Goal: Task Accomplishment & Management: Manage account settings

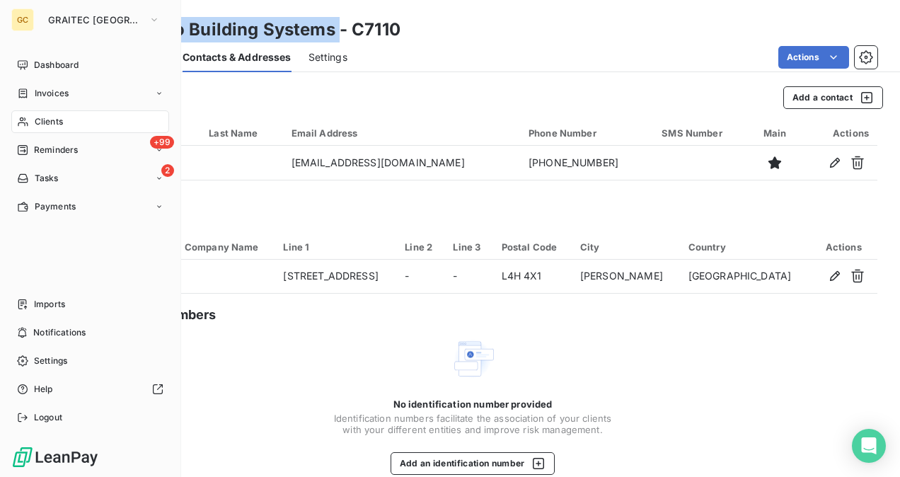
click at [47, 115] on div "Clients" at bounding box center [90, 121] width 158 height 23
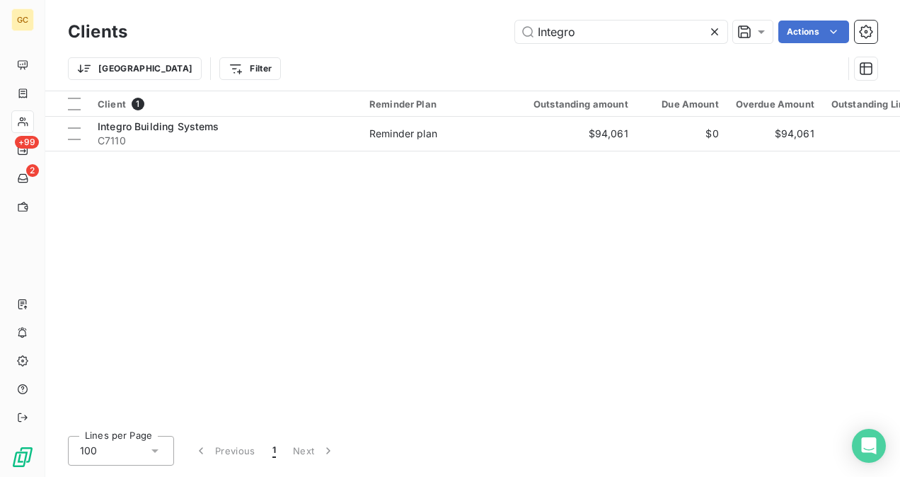
drag, startPoint x: 605, startPoint y: 38, endPoint x: 474, endPoint y: 56, distance: 132.1
click at [474, 56] on div "Clients Integro Actions Trier Filter" at bounding box center [472, 54] width 809 height 74
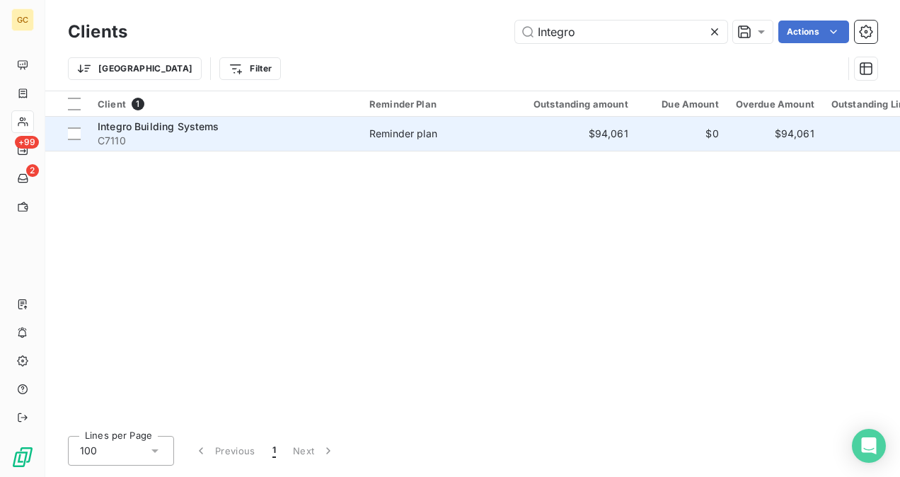
click at [567, 136] on td "$94,061" at bounding box center [572, 134] width 129 height 34
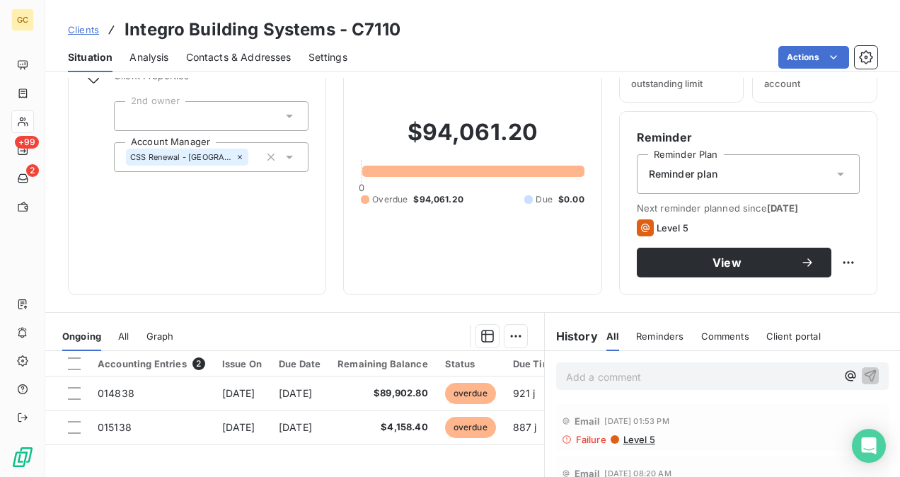
scroll to position [141, 0]
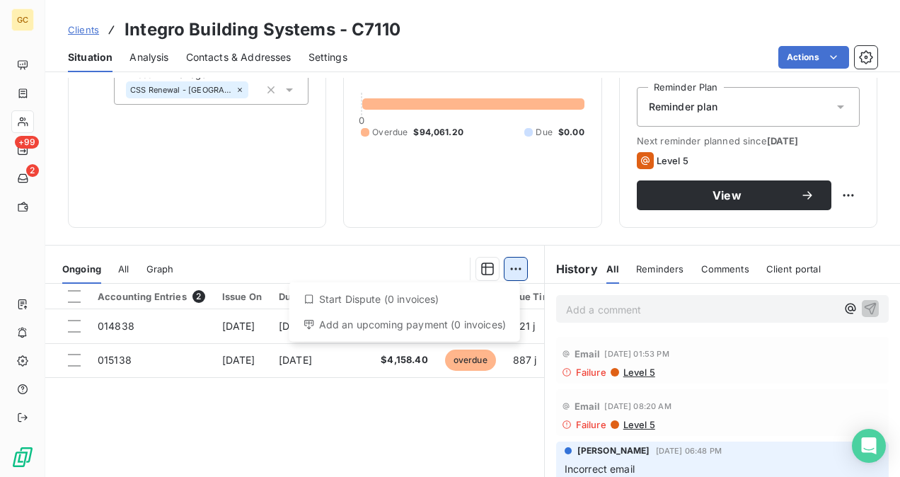
click at [512, 258] on html "GC +99 2 Clients Integro Building Systems - C7110 Situation Analysis Contacts &…" at bounding box center [450, 238] width 900 height 477
click at [583, 307] on html "GC +99 2 Clients Integro Building Systems - C7110 Situation Analysis Contacts &…" at bounding box center [450, 238] width 900 height 477
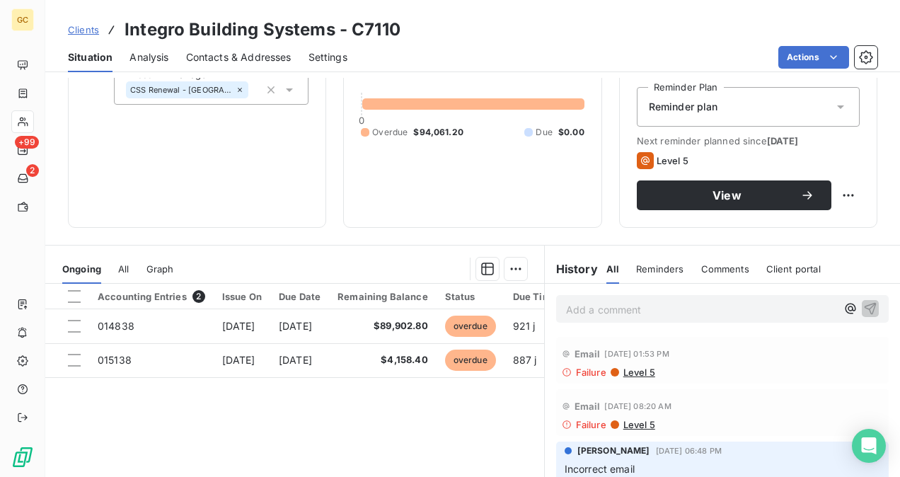
click at [583, 307] on p "Add a comment ﻿" at bounding box center [701, 310] width 270 height 18
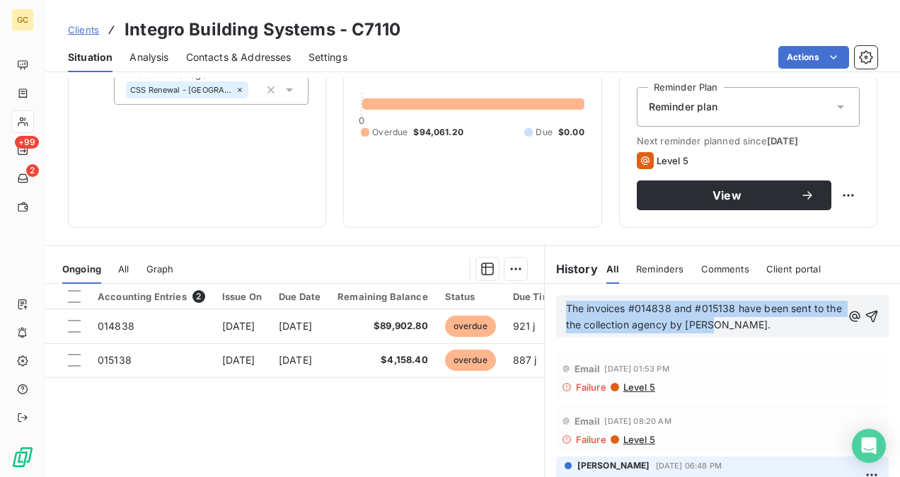
drag, startPoint x: 562, startPoint y: 305, endPoint x: 741, endPoint y: 325, distance: 180.8
click at [742, 325] on p "The invoices #014838 and #015138 have been sent to the the collection agency by…" at bounding box center [704, 317] width 276 height 33
copy span "The invoices #014838 and #015138 have been sent to the the collection agency by…"
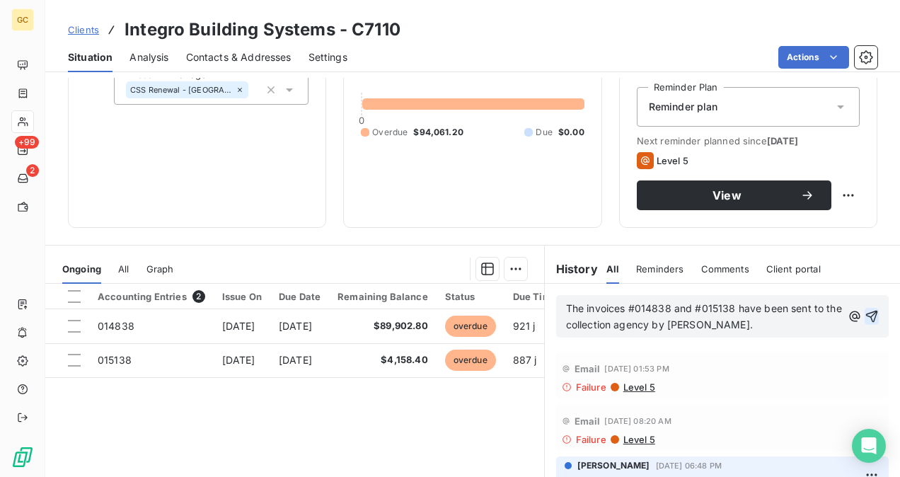
click at [865, 311] on icon "button" at bounding box center [872, 316] width 14 height 14
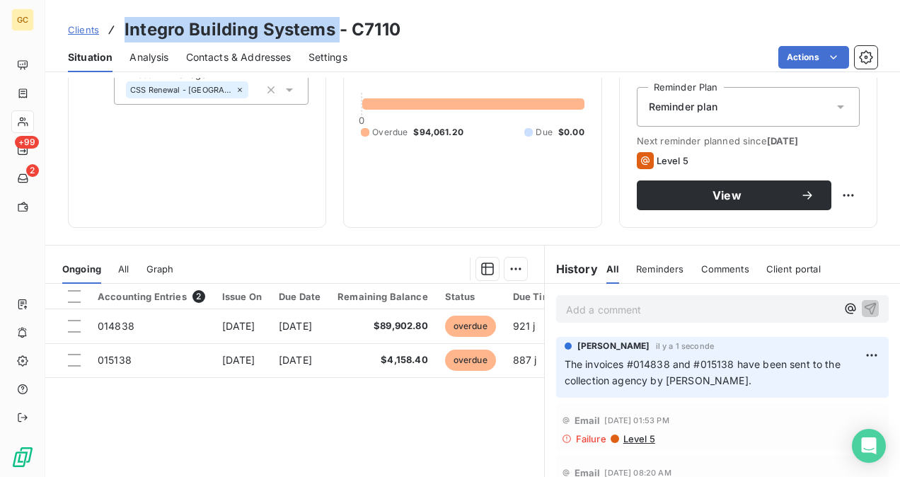
drag, startPoint x: 124, startPoint y: 33, endPoint x: 335, endPoint y: 23, distance: 211.7
click at [335, 23] on h3 "Integro Building Systems - C7110" at bounding box center [263, 29] width 276 height 25
copy h3 "Integro Building Systems"
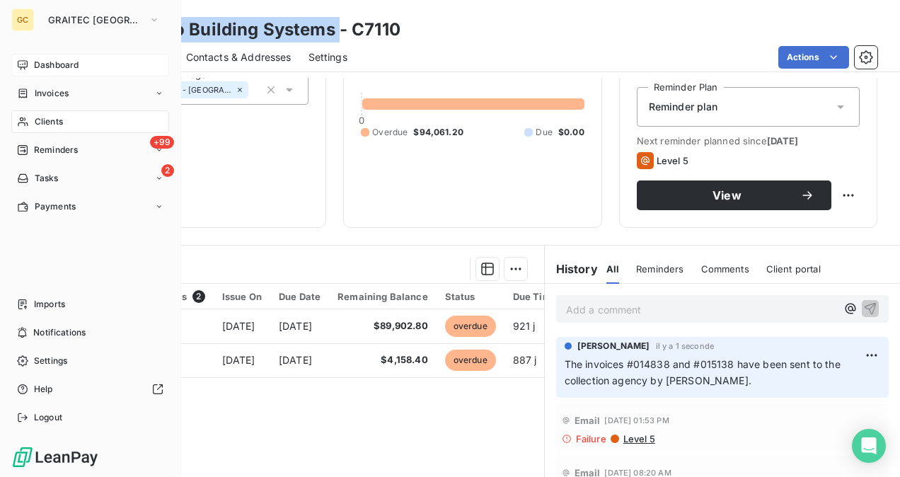
click at [35, 62] on span "Dashboard" at bounding box center [56, 65] width 45 height 13
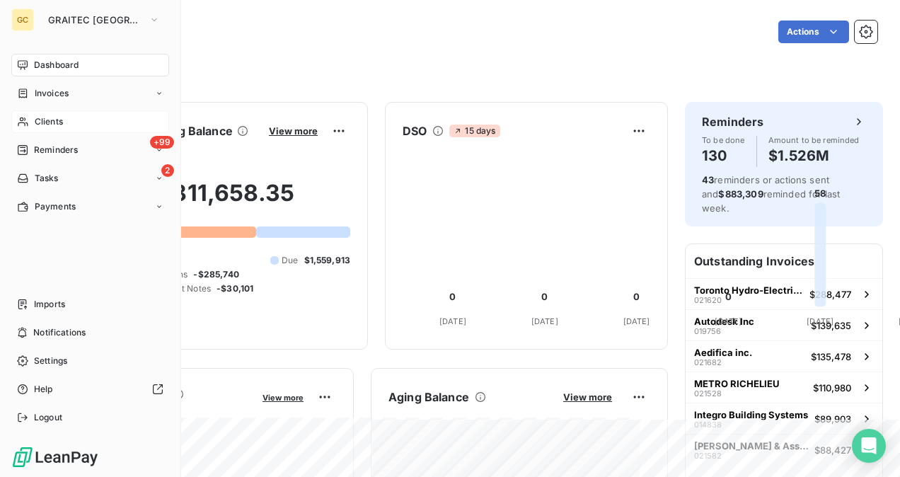
click at [40, 119] on span "Clients" at bounding box center [49, 121] width 28 height 13
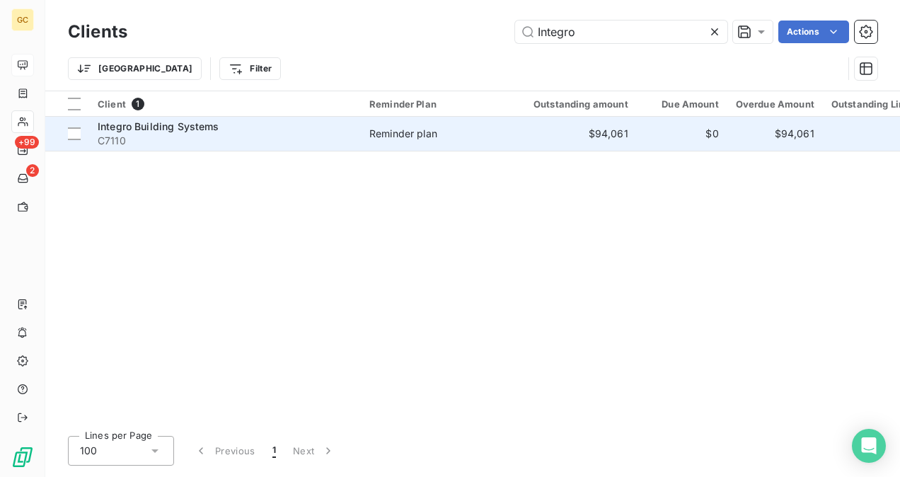
click at [278, 132] on div "Integro Building Systems" at bounding box center [225, 127] width 255 height 14
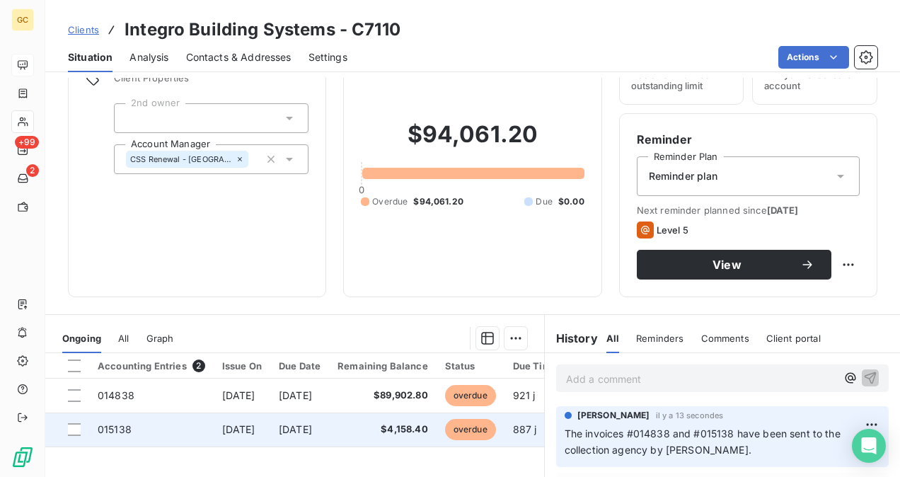
scroll to position [141, 0]
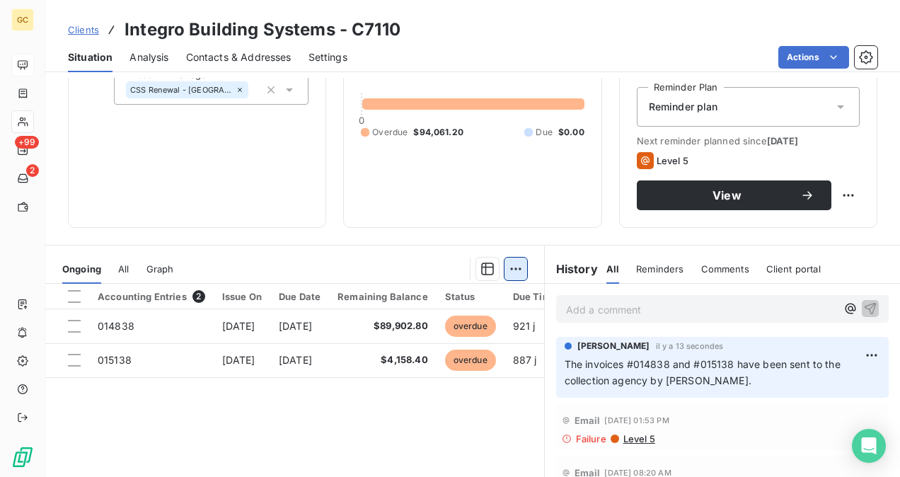
click at [505, 268] on html "GC +99 2 Clients Integro Building Systems - C7110 Situation Analysis Contacts &…" at bounding box center [450, 238] width 900 height 477
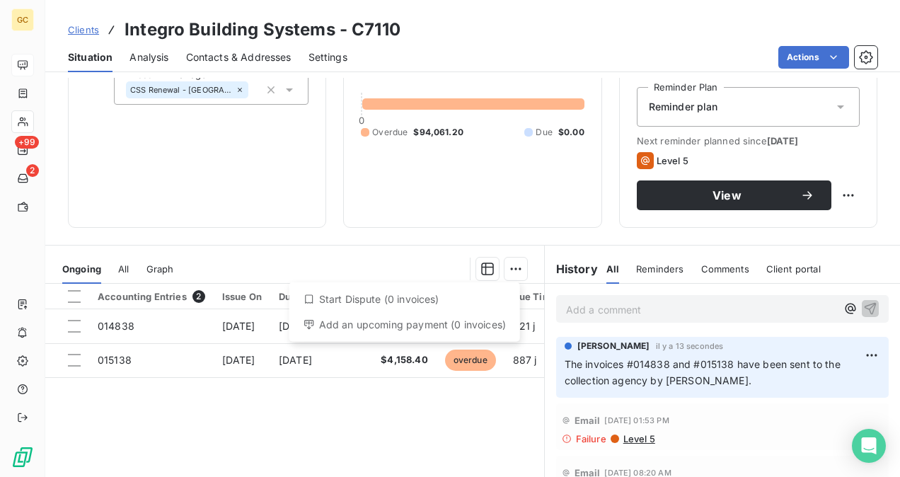
click at [458, 248] on html "GC +99 2 Clients Integro Building Systems - C7110 Situation Analysis Contacts &…" at bounding box center [450, 238] width 900 height 477
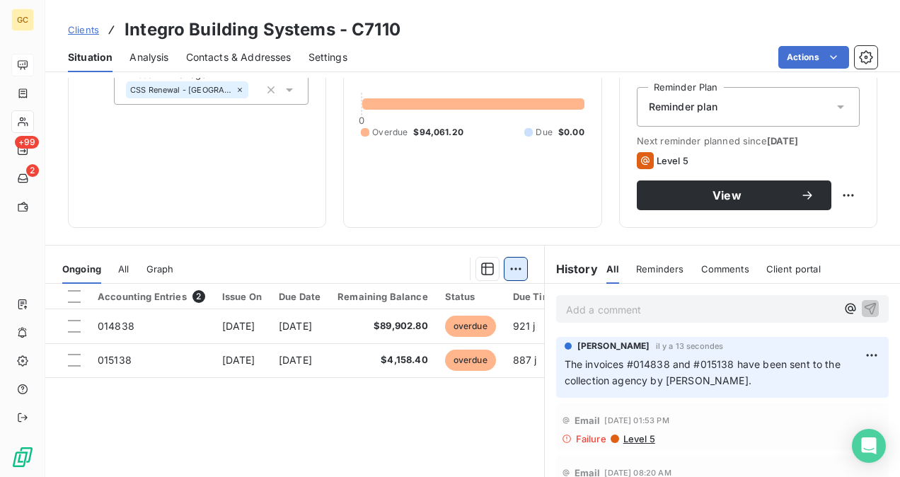
click at [499, 271] on html "GC +99 2 Clients Integro Building Systems - C7110 Situation Analysis Contacts &…" at bounding box center [450, 238] width 900 height 477
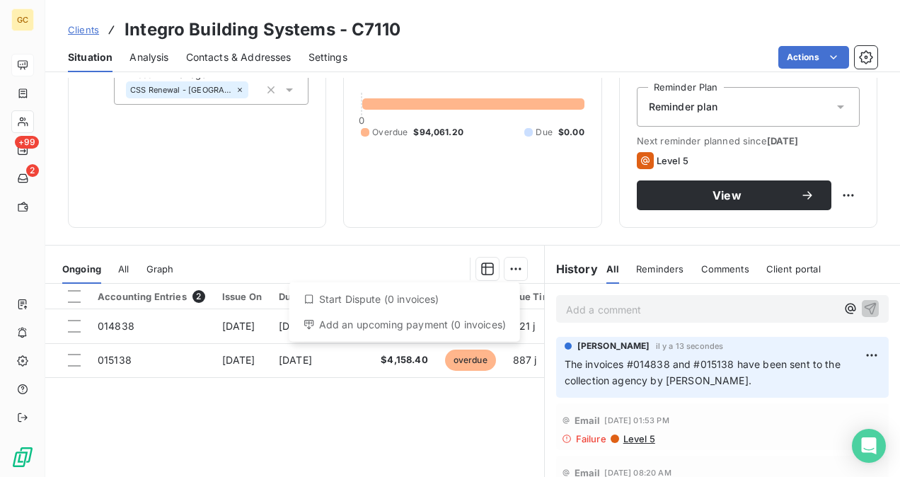
click at [408, 303] on div "Start Dispute (0 invoices)" at bounding box center [404, 299] width 219 height 23
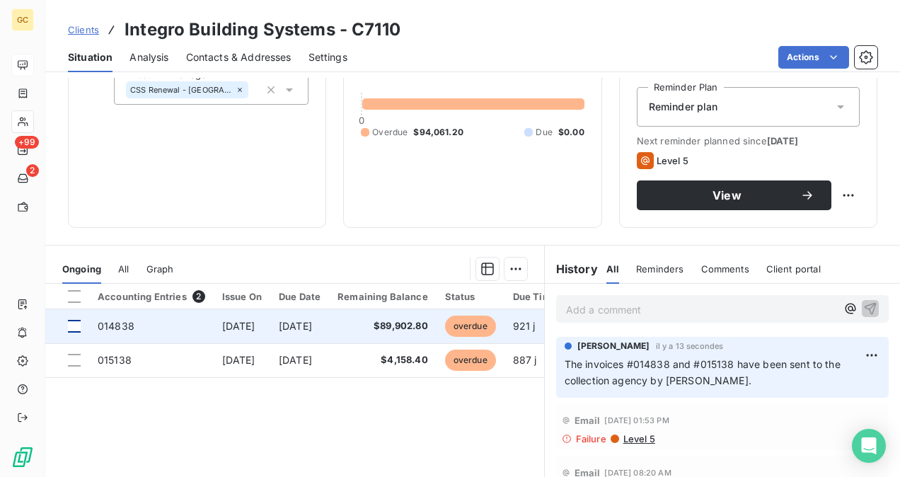
click at [75, 330] on div at bounding box center [74, 326] width 13 height 13
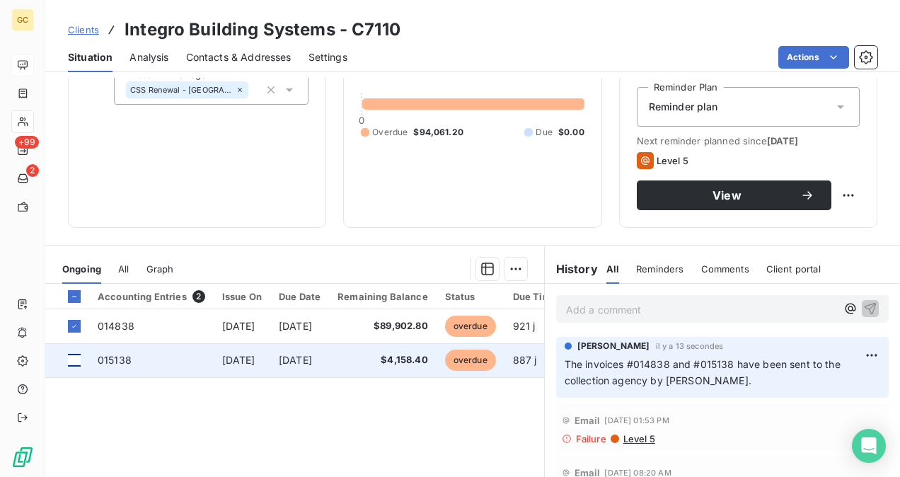
click at [76, 364] on div at bounding box center [74, 360] width 13 height 13
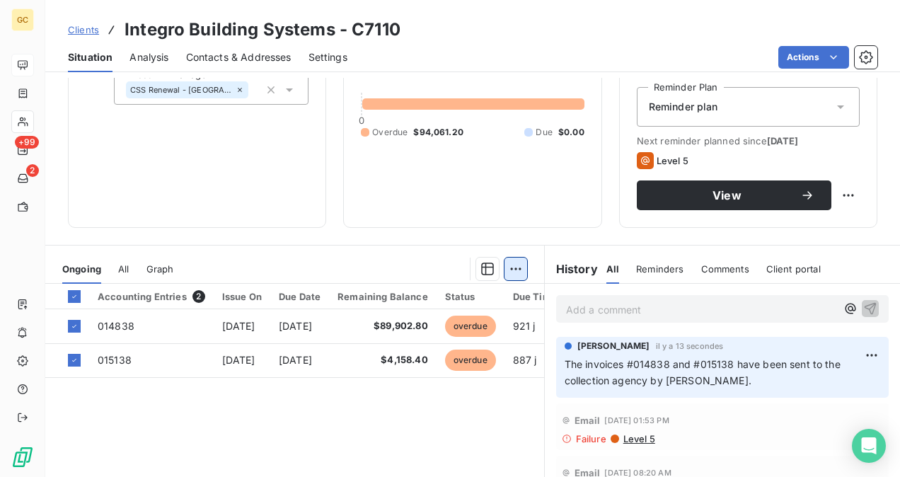
click at [515, 269] on html "GC +99 2 Clients Integro Building Systems - C7110 Situation Analysis Contacts &…" at bounding box center [450, 238] width 900 height 477
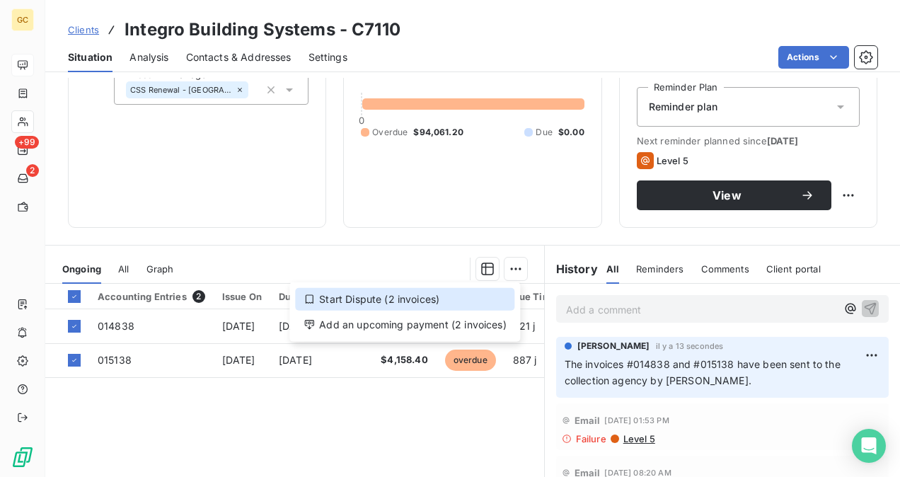
click at [349, 297] on div "Start Dispute (2 invoices)" at bounding box center [404, 299] width 219 height 23
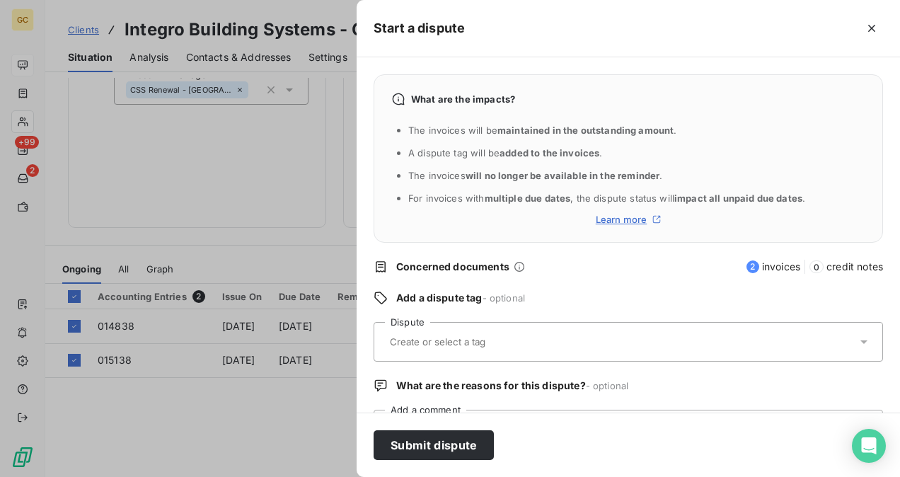
scroll to position [66, 0]
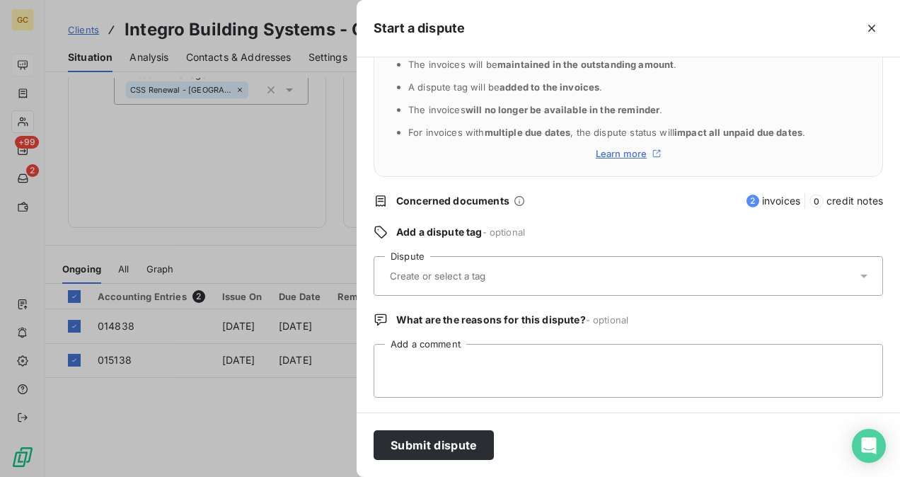
drag, startPoint x: 874, startPoint y: 25, endPoint x: 872, endPoint y: 55, distance: 29.8
click at [874, 25] on icon "button" at bounding box center [871, 28] width 7 height 7
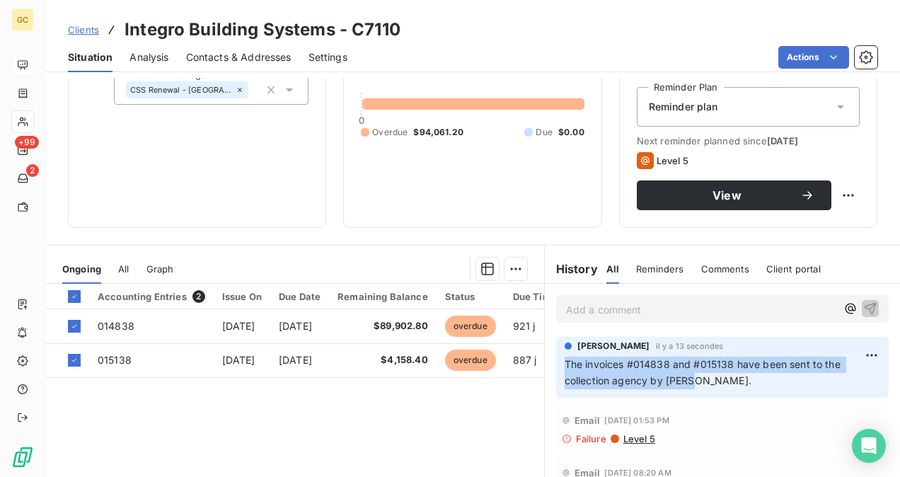
drag, startPoint x: 559, startPoint y: 365, endPoint x: 732, endPoint y: 380, distance: 173.3
click at [732, 380] on p "The invoices #014838 and #015138 have been sent to the collection agency by Sai…" at bounding box center [723, 373] width 316 height 33
copy span "The invoices #014838 and #015138 have been sent to the collection agency by Sai…"
click at [507, 277] on html "GC +99 2 Clients Integro Building Systems - C7110 Situation Analysis Contacts &…" at bounding box center [450, 238] width 900 height 477
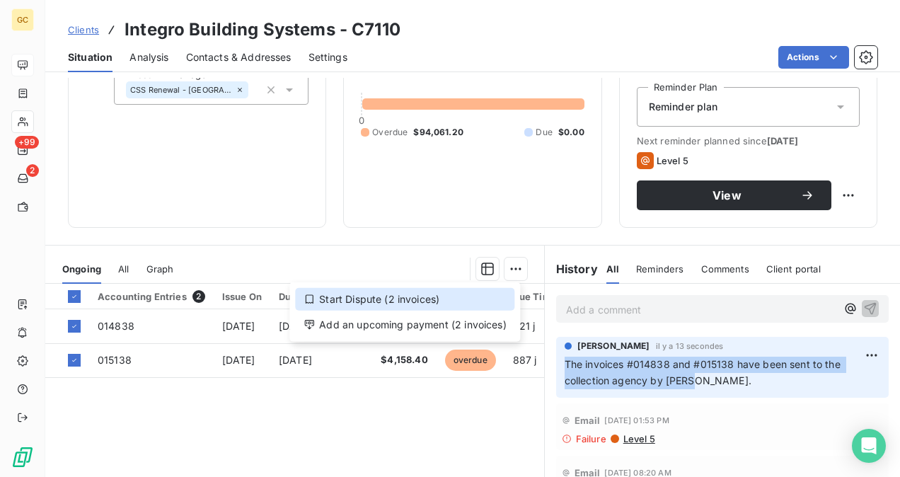
click at [405, 291] on div "Start Dispute (2 invoices)" at bounding box center [404, 299] width 219 height 23
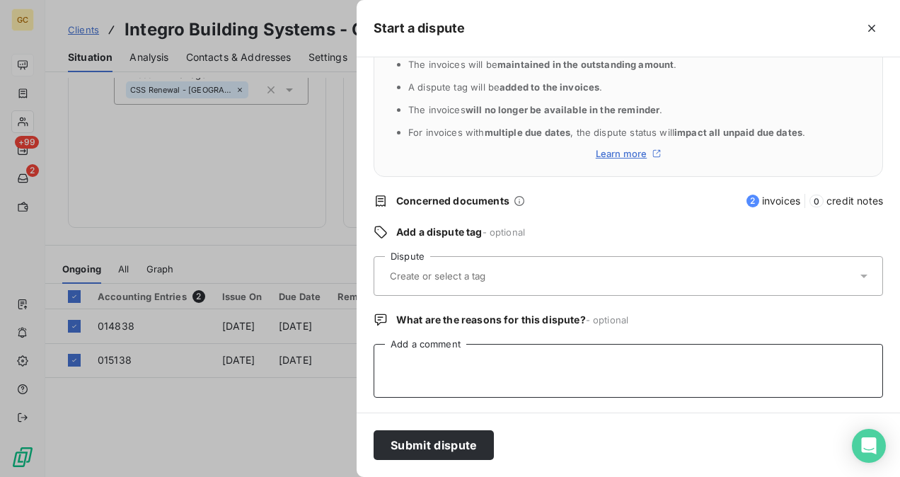
paste textarea "The invoices #014838 and #015138 have been sent to the collection agency by Sai…"
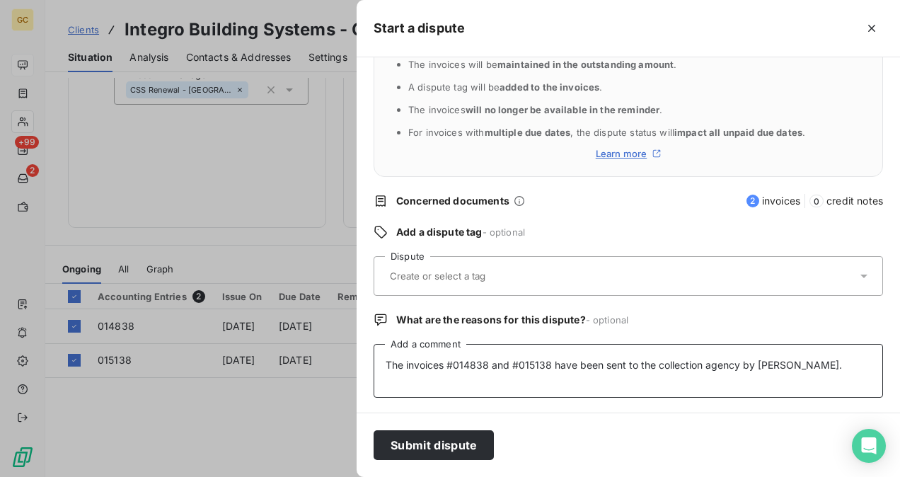
scroll to position [0, 0]
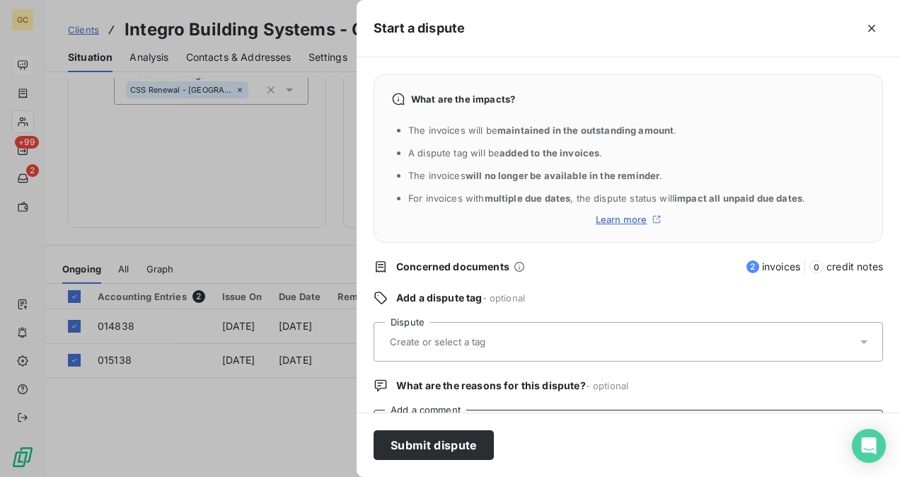
type textarea "The invoices #014838 and #015138 have been sent to the collection agency by Sai…"
click at [857, 344] on icon at bounding box center [864, 342] width 14 height 14
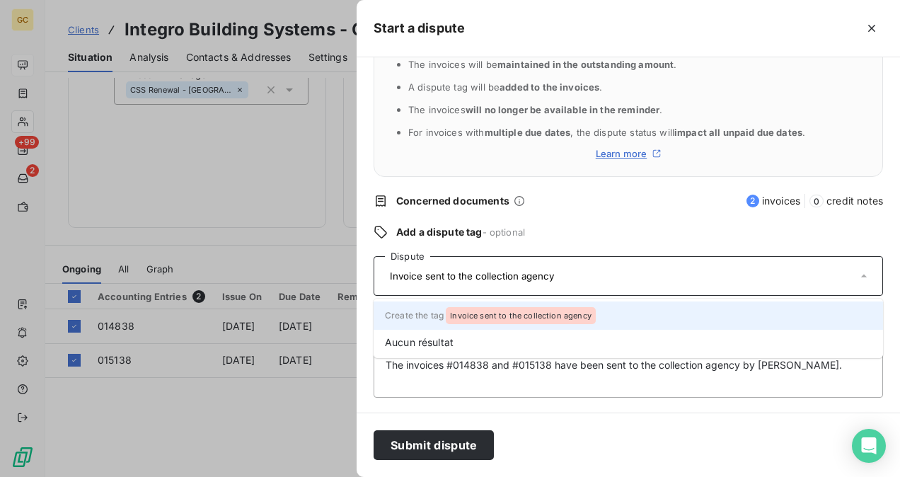
type input "Invoice sent to the collection agency"
click at [441, 316] on span "Create the tag Invoice sent to the collection agency" at bounding box center [490, 315] width 211 height 11
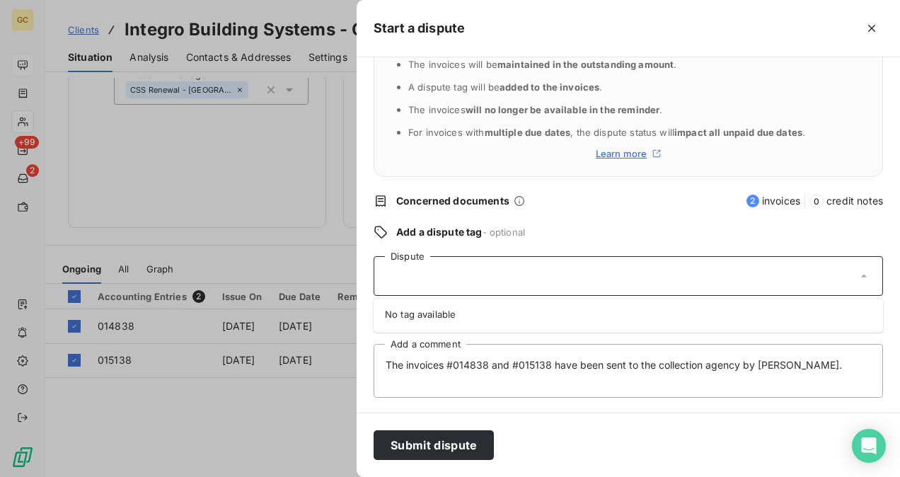
click at [467, 266] on div at bounding box center [621, 276] width 471 height 30
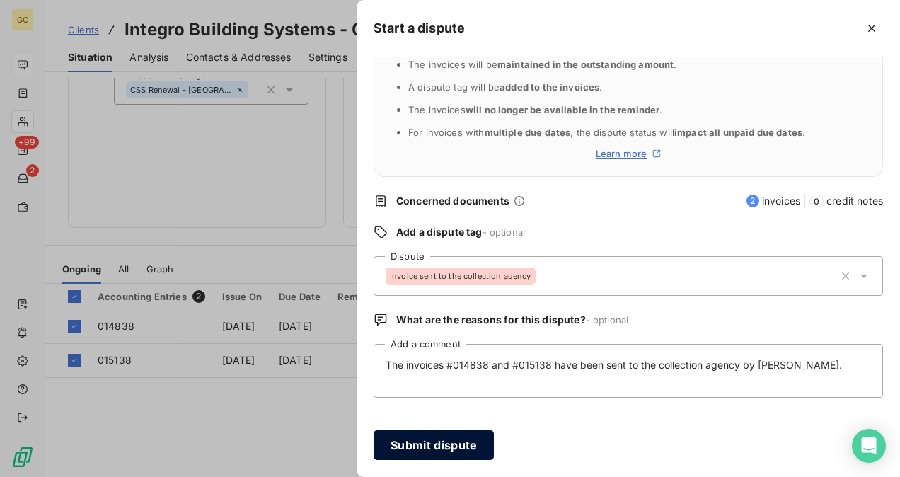
click at [408, 448] on button "Submit dispute" at bounding box center [434, 445] width 120 height 30
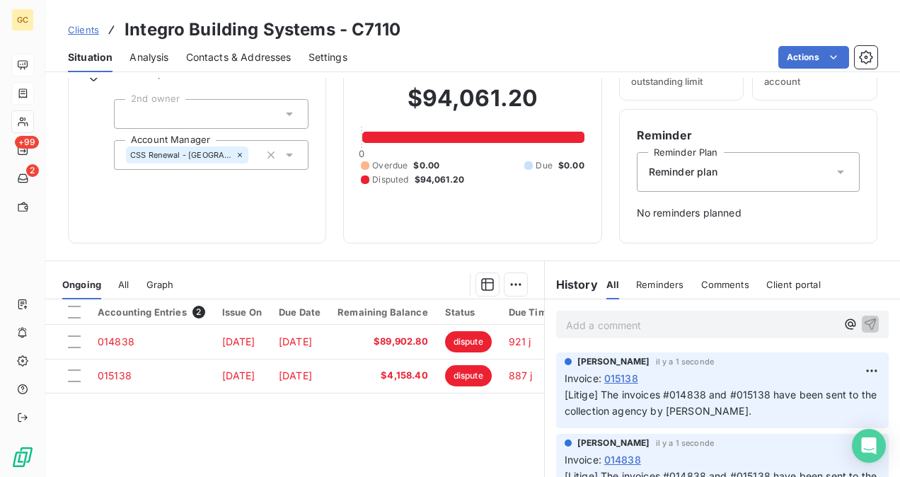
scroll to position [71, 0]
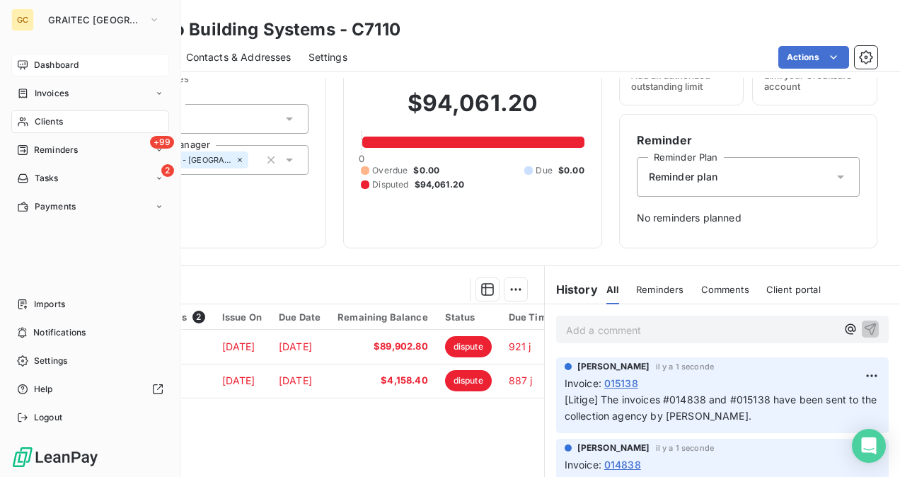
click at [28, 70] on div "Dashboard" at bounding box center [90, 65] width 158 height 23
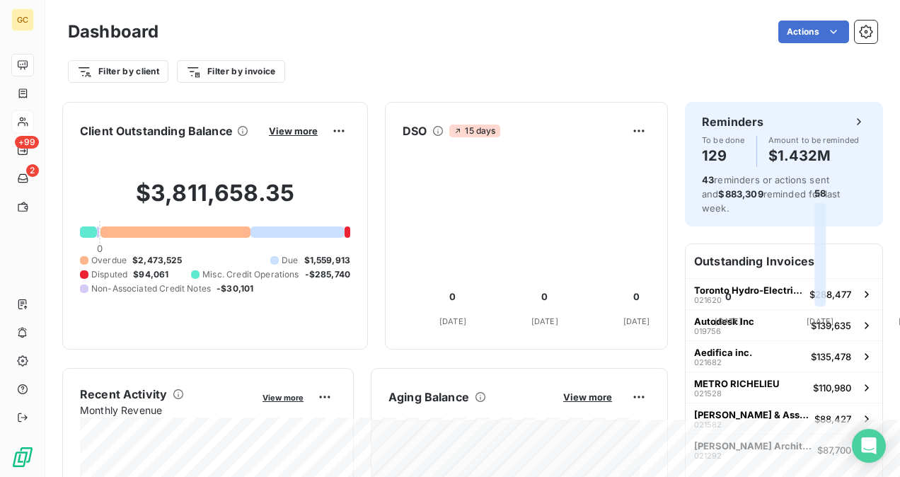
click at [88, 270] on div at bounding box center [84, 274] width 8 height 8
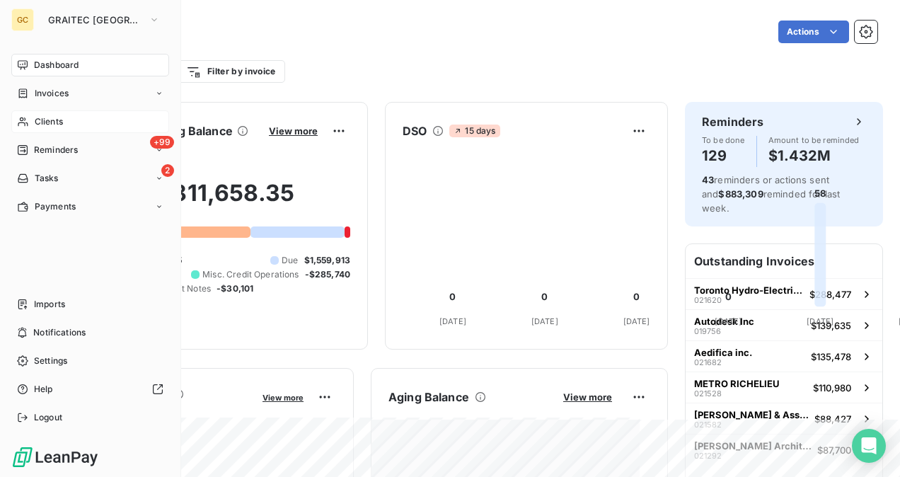
click at [38, 120] on span "Clients" at bounding box center [49, 121] width 28 height 13
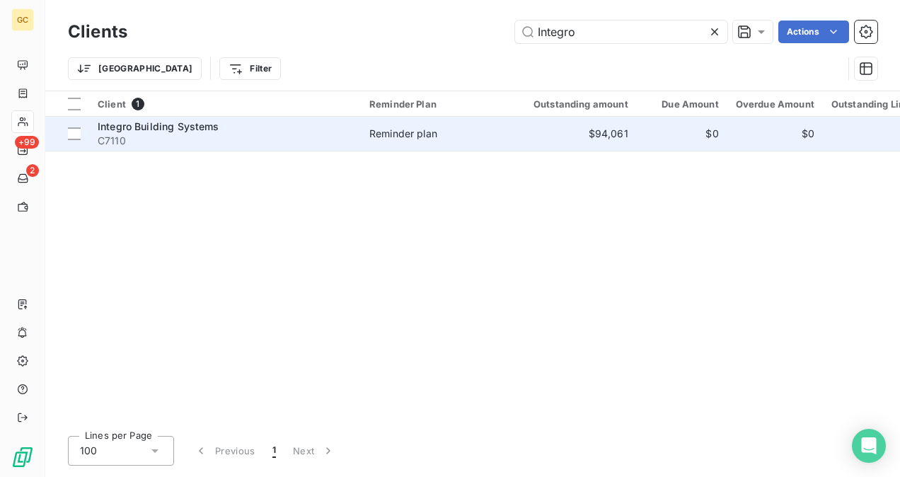
click at [470, 147] on td "Reminder plan" at bounding box center [434, 134] width 147 height 34
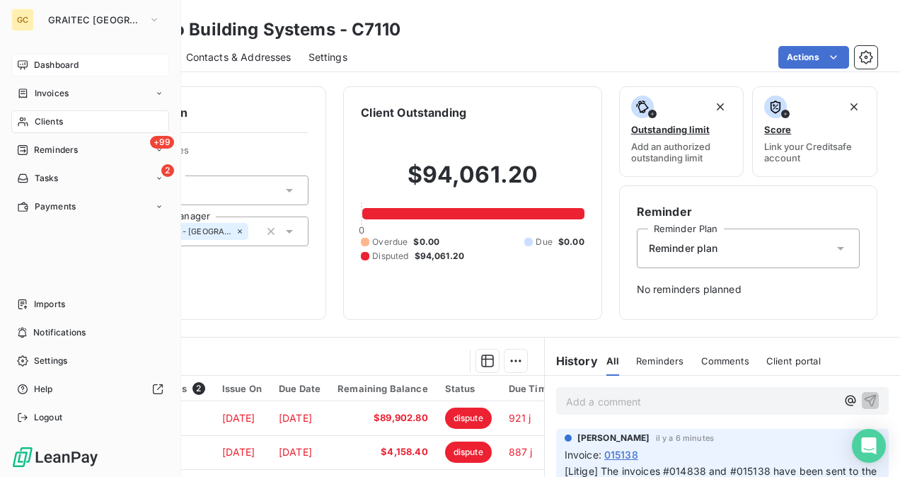
click at [22, 67] on icon at bounding box center [23, 64] width 10 height 9
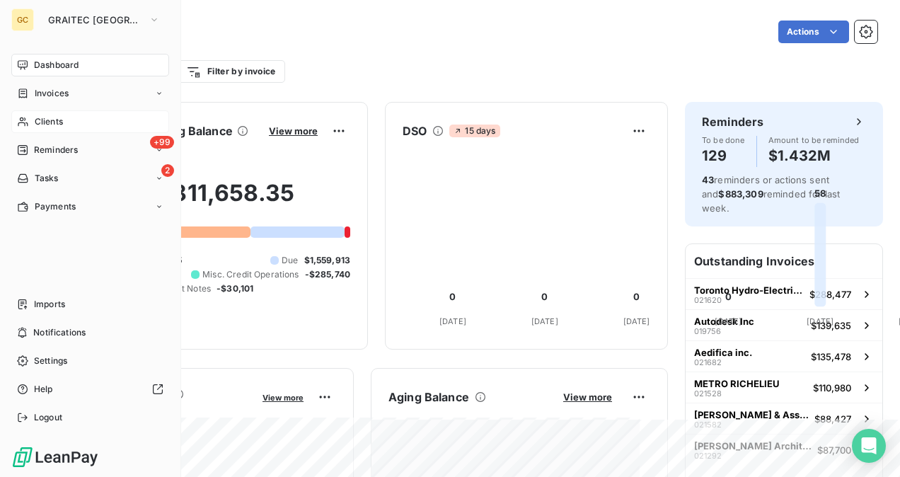
click at [31, 123] on div "Clients" at bounding box center [90, 121] width 158 height 23
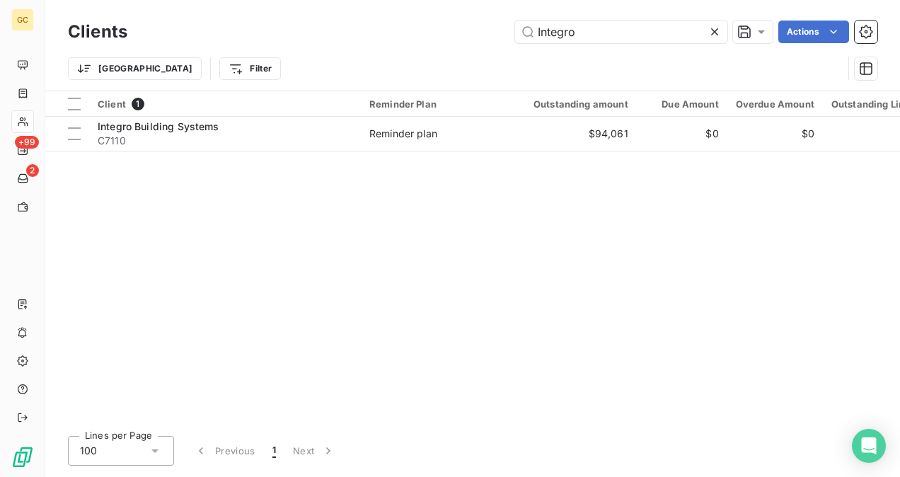
drag, startPoint x: 593, startPoint y: 37, endPoint x: 472, endPoint y: 53, distance: 122.0
click at [471, 53] on div "Clients Integro Actions Trier Filter" at bounding box center [472, 54] width 809 height 74
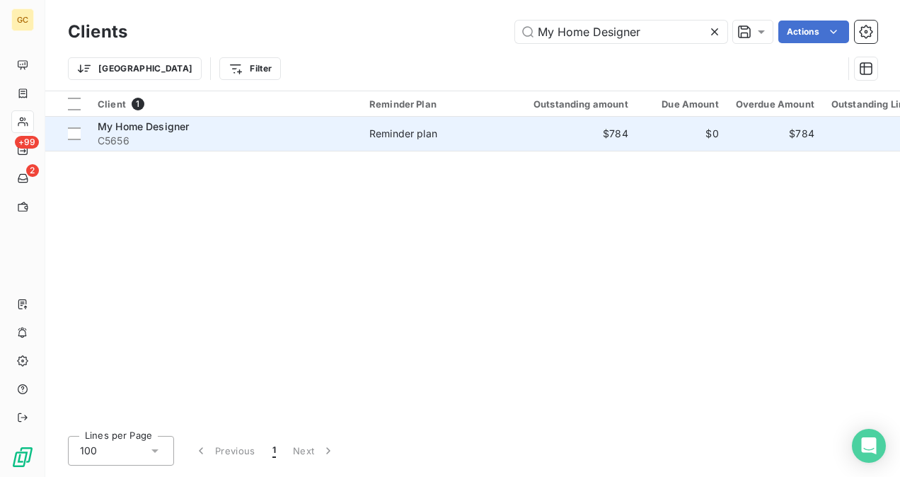
type input "My Home Designer"
click at [225, 136] on span "C5656" at bounding box center [225, 141] width 255 height 14
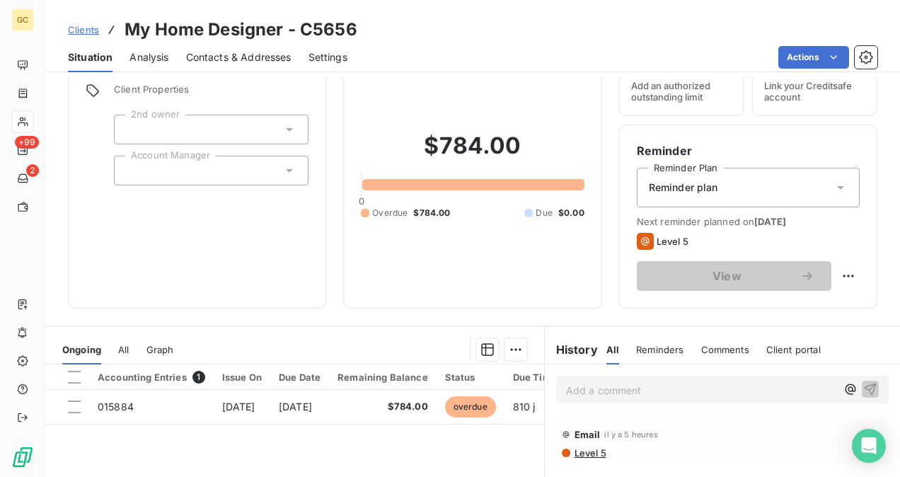
scroll to position [141, 0]
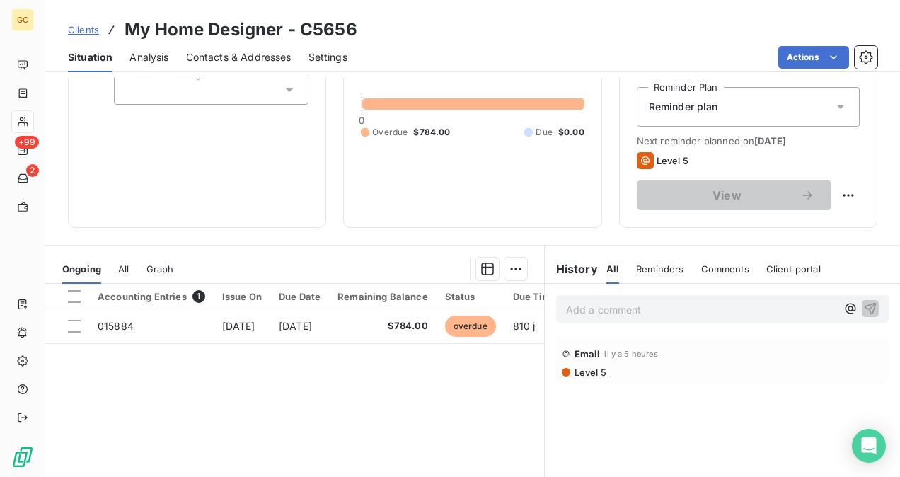
click at [603, 311] on p "Add a comment ﻿" at bounding box center [701, 310] width 270 height 18
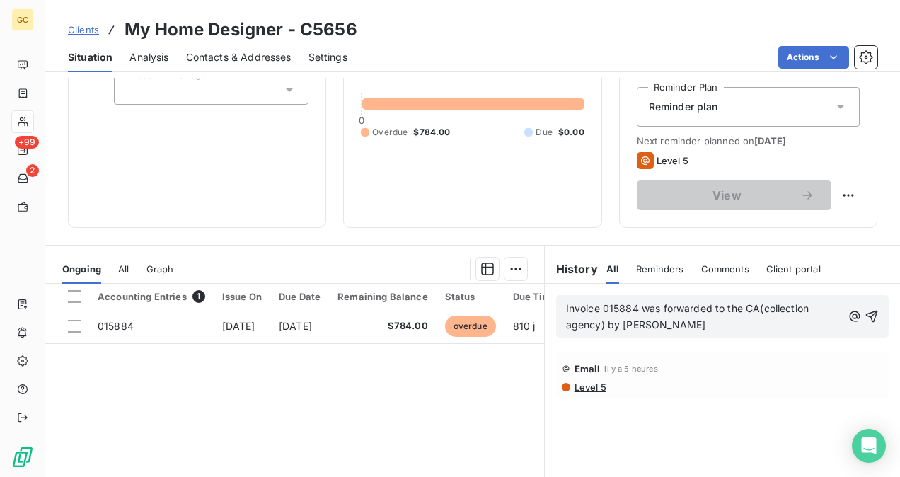
drag, startPoint x: 558, startPoint y: 306, endPoint x: 671, endPoint y: 336, distance: 116.5
click at [671, 337] on div "Invoice 015884 was forwarded to the CA(collection agency) by Said" at bounding box center [722, 316] width 355 height 65
drag, startPoint x: 648, startPoint y: 328, endPoint x: 539, endPoint y: 304, distance: 111.7
click at [545, 304] on div "Invoice 015884 was forwarded to the CA(collection agency) by Said" at bounding box center [722, 316] width 355 height 65
copy span "Invoice 015884 was forwarded to the CA(collection agency) by Said"
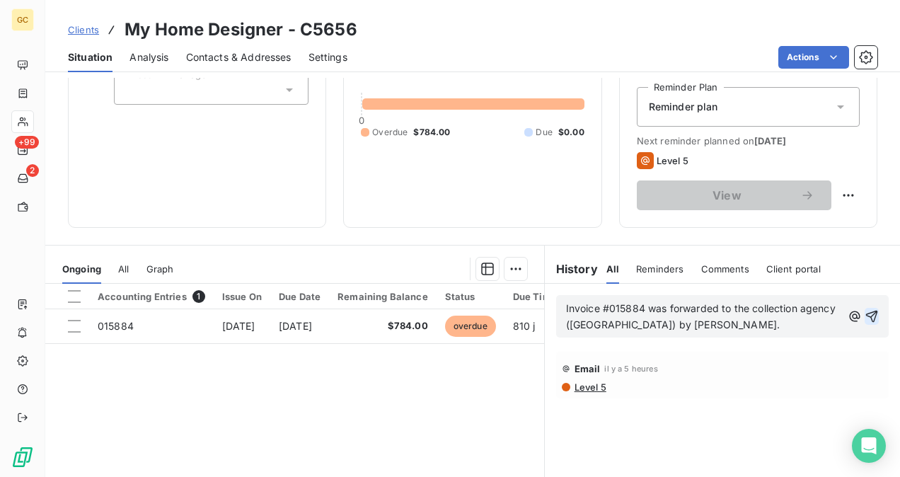
click at [865, 323] on button "button" at bounding box center [872, 316] width 14 height 17
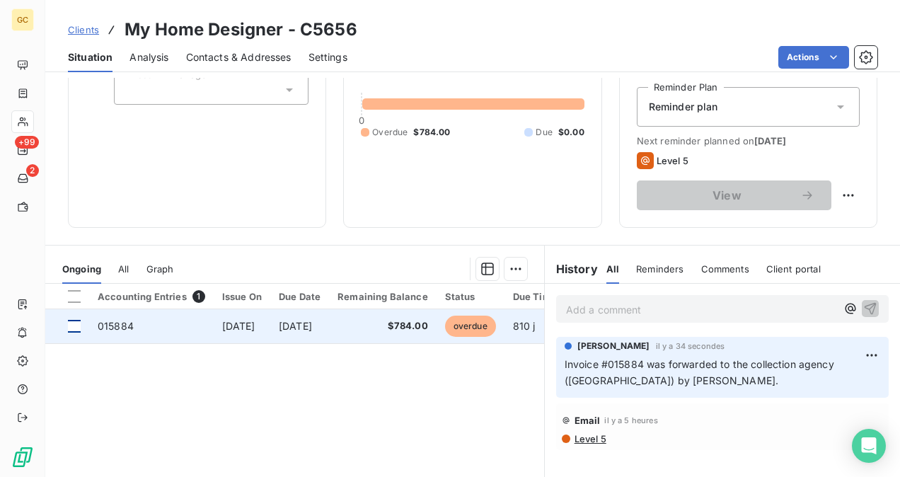
click at [76, 330] on div at bounding box center [74, 326] width 13 height 13
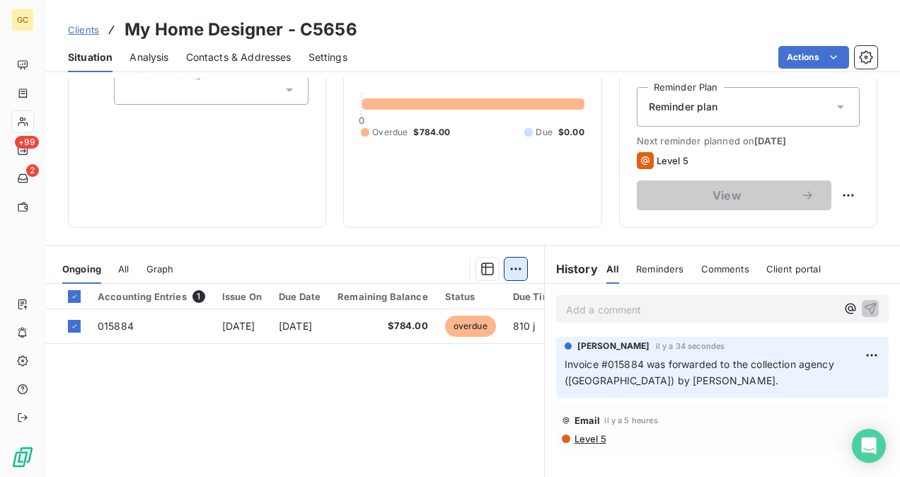
click at [512, 266] on html "GC +99 2 Clients My Home Designer - C5656 Situation Analysis Contacts & Address…" at bounding box center [450, 238] width 900 height 477
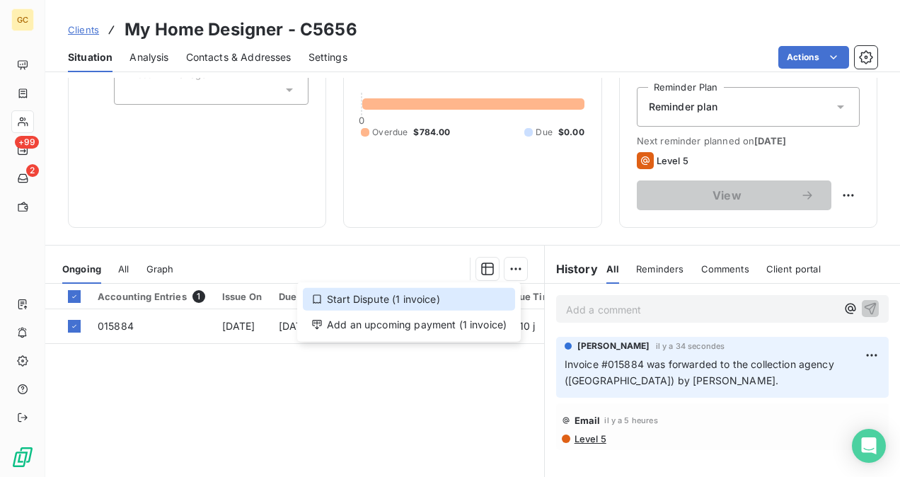
click at [328, 296] on div "Start Dispute (1 invoice)" at bounding box center [409, 299] width 212 height 23
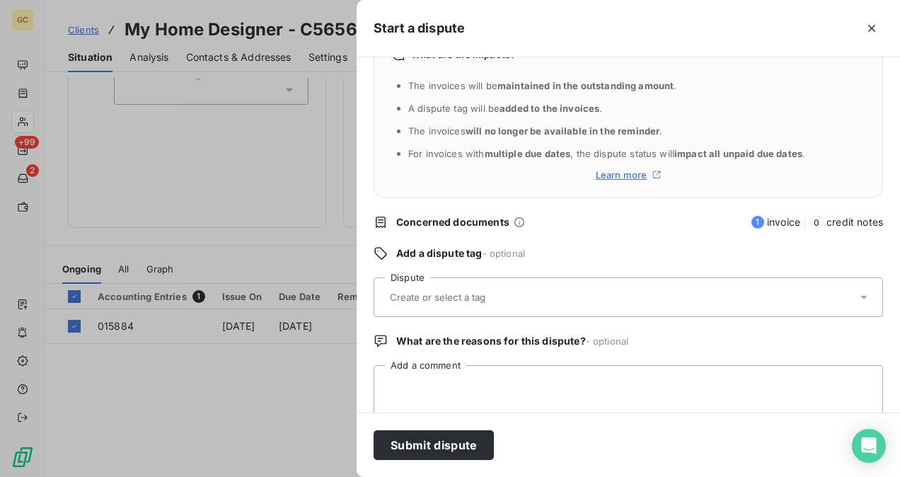
scroll to position [66, 0]
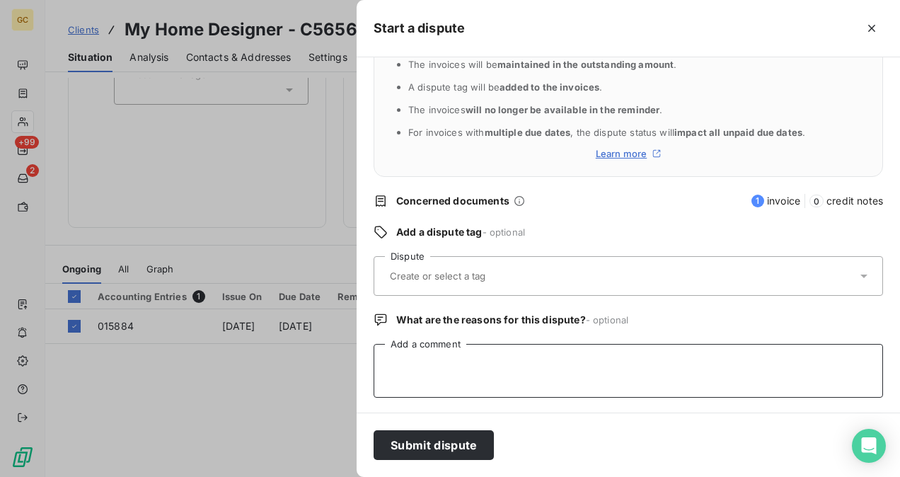
paste textarea "Invoice #015884 was forwarded to the collection agency ([GEOGRAPHIC_DATA]) by […"
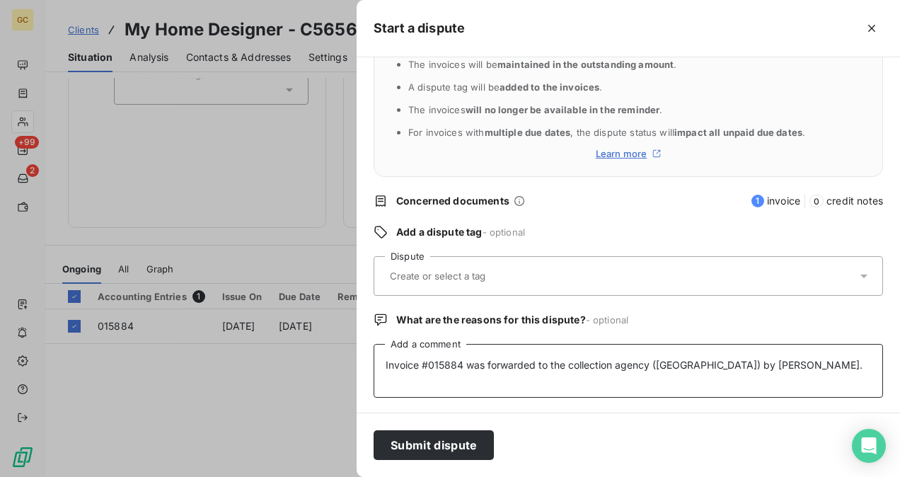
type textarea "Invoice #015884 was forwarded to the collection agency ([GEOGRAPHIC_DATA]) by […"
click at [413, 272] on input "text" at bounding box center [472, 276] width 168 height 13
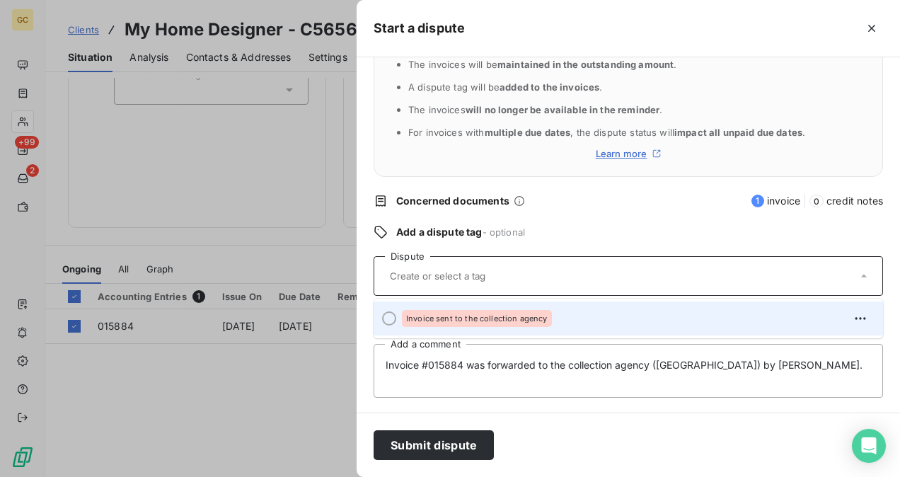
click at [441, 320] on span "Invoice sent to the collection agency" at bounding box center [476, 318] width 141 height 8
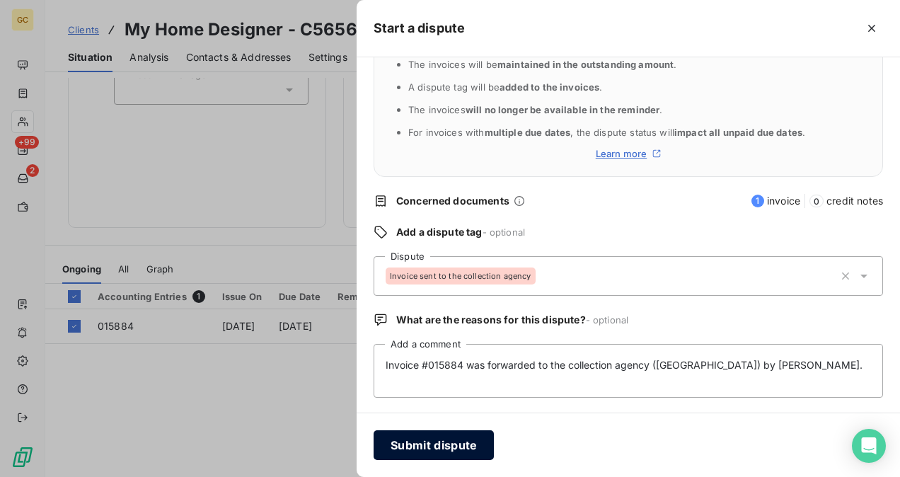
click at [457, 448] on button "Submit dispute" at bounding box center [434, 445] width 120 height 30
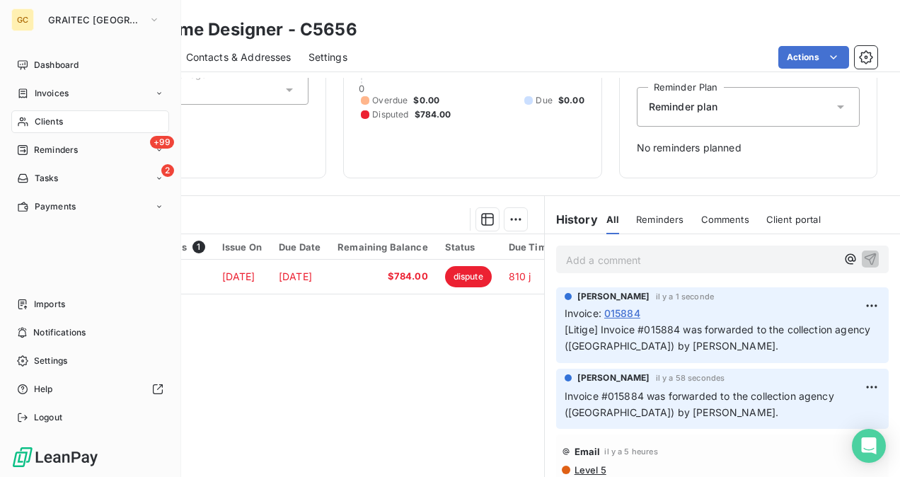
click at [20, 52] on div "GC GRAITEC CANADA Dashboard Invoices Clients +99 Reminders 2 Tasks Payments Imp…" at bounding box center [90, 238] width 181 height 477
click at [41, 72] on div "Dashboard" at bounding box center [90, 65] width 158 height 23
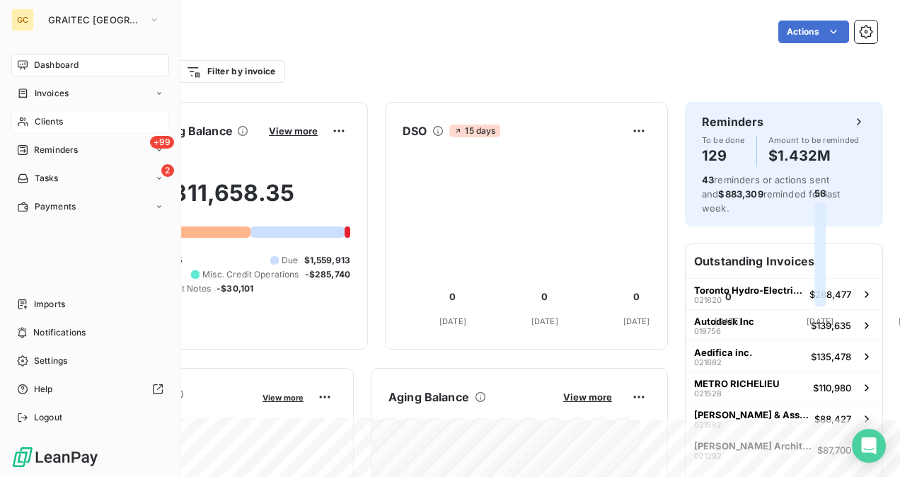
click at [62, 129] on div "Clients" at bounding box center [90, 121] width 158 height 23
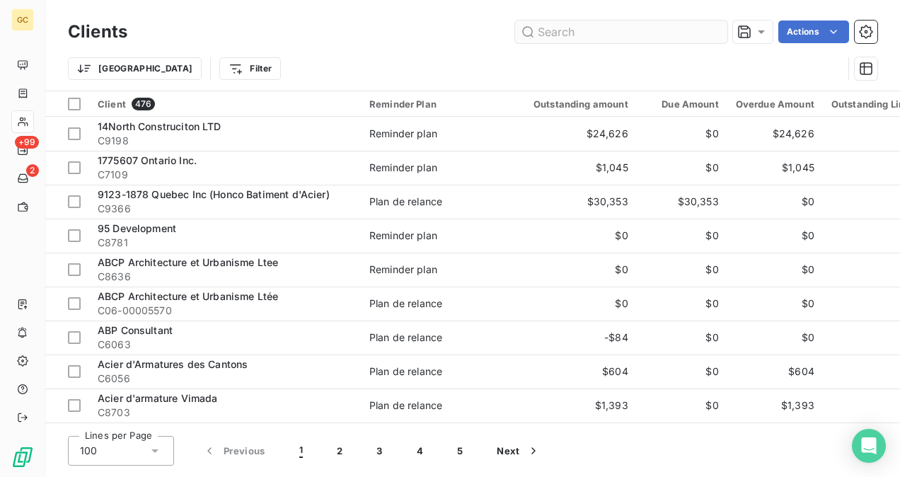
click at [600, 21] on input "text" at bounding box center [621, 32] width 212 height 23
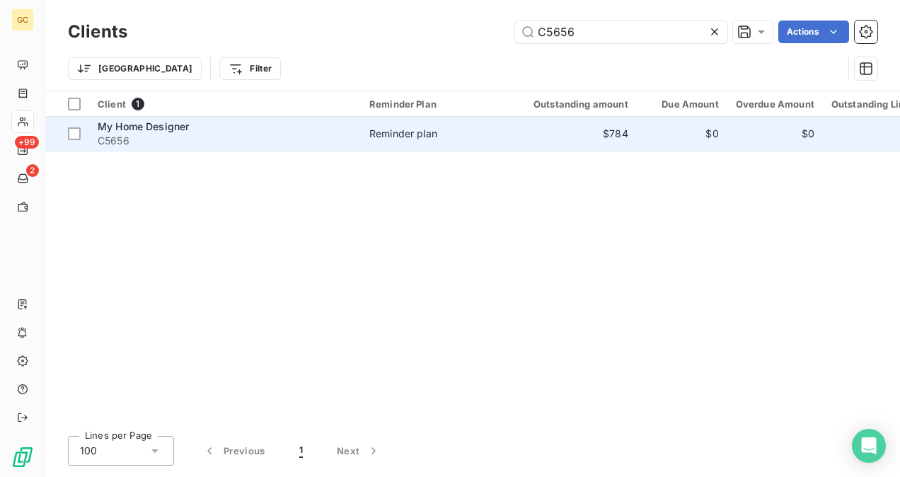
type input "C5656"
click at [383, 120] on td "Reminder plan" at bounding box center [434, 134] width 147 height 34
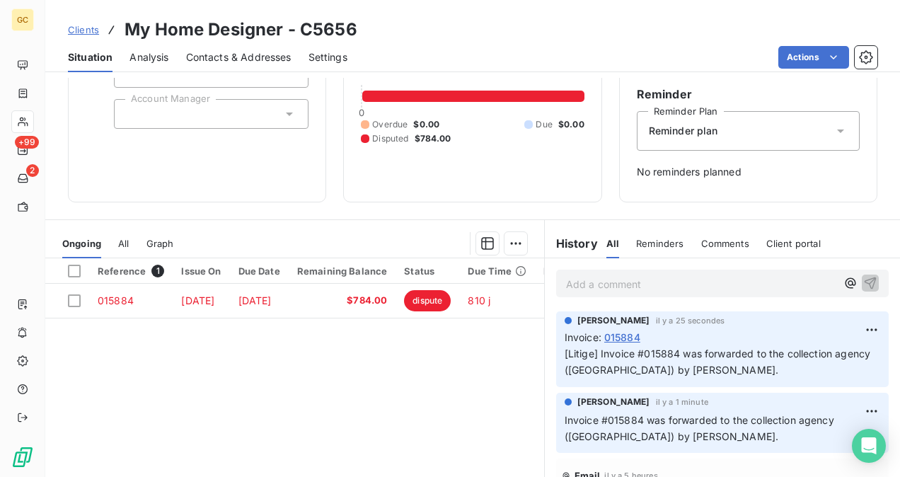
scroll to position [213, 0]
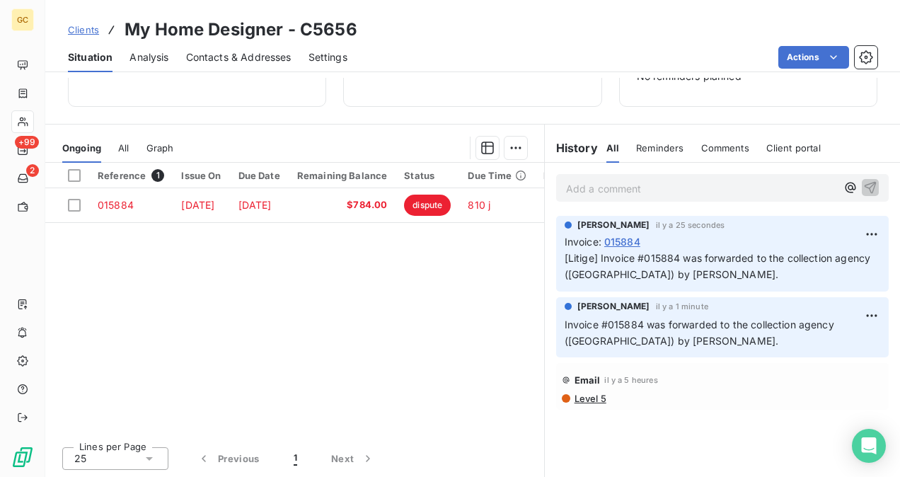
drag, startPoint x: 423, startPoint y: 428, endPoint x: 473, endPoint y: 443, distance: 51.7
click at [500, 429] on div "Reference 1 Issue On Due Date Remaining Balance Status Due Time Delay 015884 Ju…" at bounding box center [294, 299] width 499 height 272
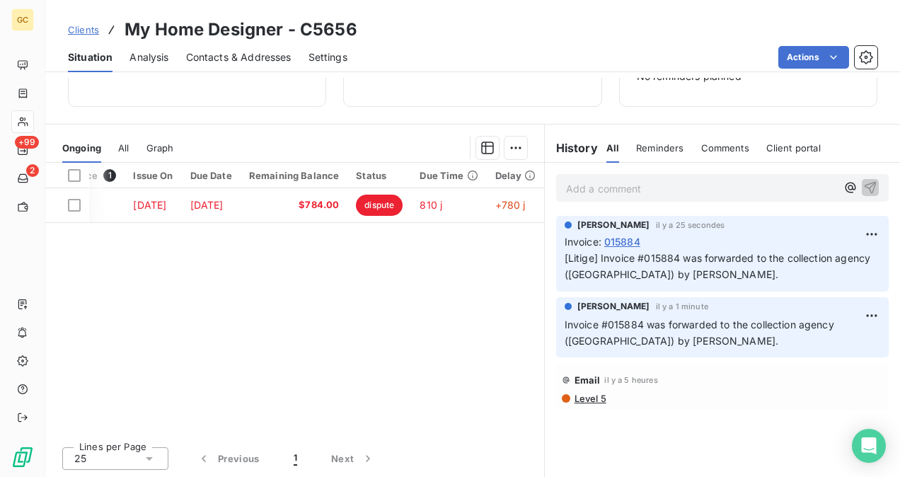
scroll to position [0, 0]
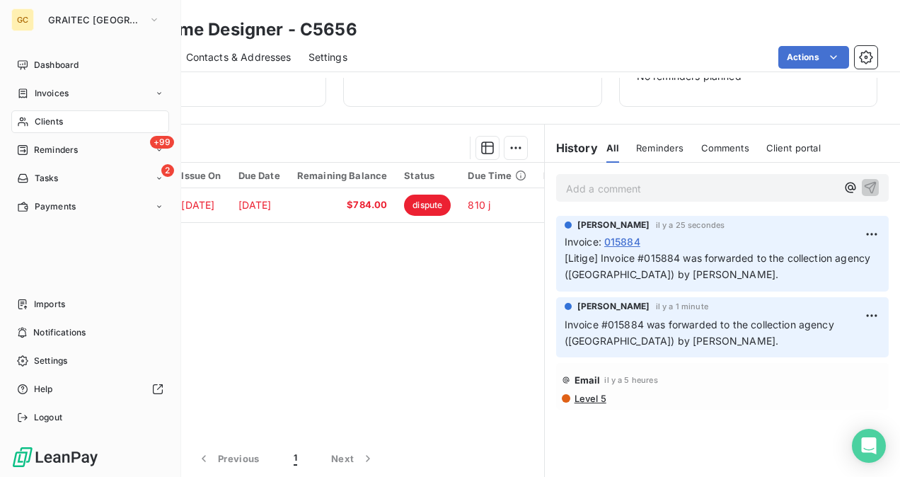
click at [38, 120] on span "Clients" at bounding box center [49, 121] width 28 height 13
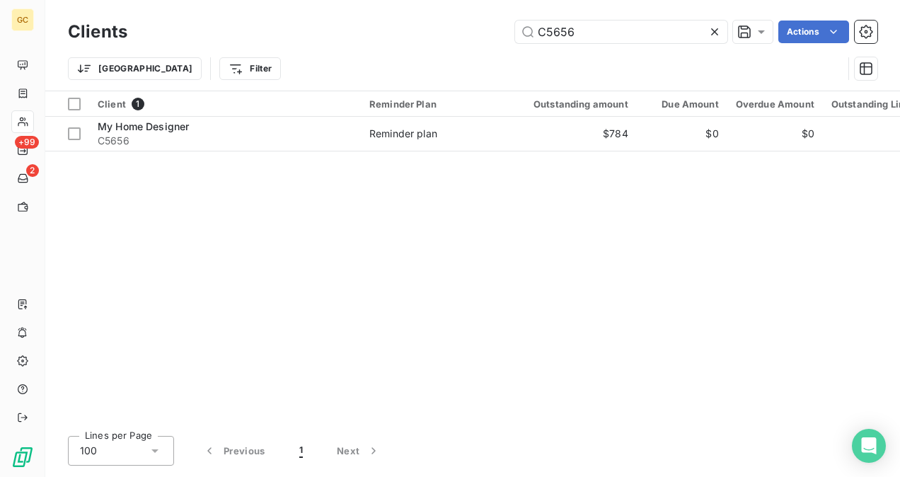
drag, startPoint x: 595, startPoint y: 33, endPoint x: 422, endPoint y: 45, distance: 173.8
click at [420, 45] on div "Clients C5656 Actions" at bounding box center [472, 32] width 809 height 30
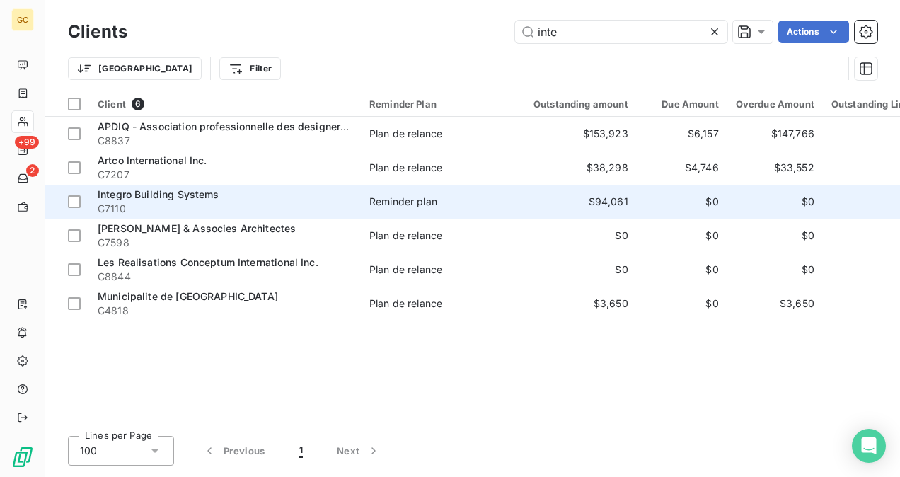
type input "inte"
click at [282, 192] on div "Integro Building Systems" at bounding box center [225, 194] width 255 height 14
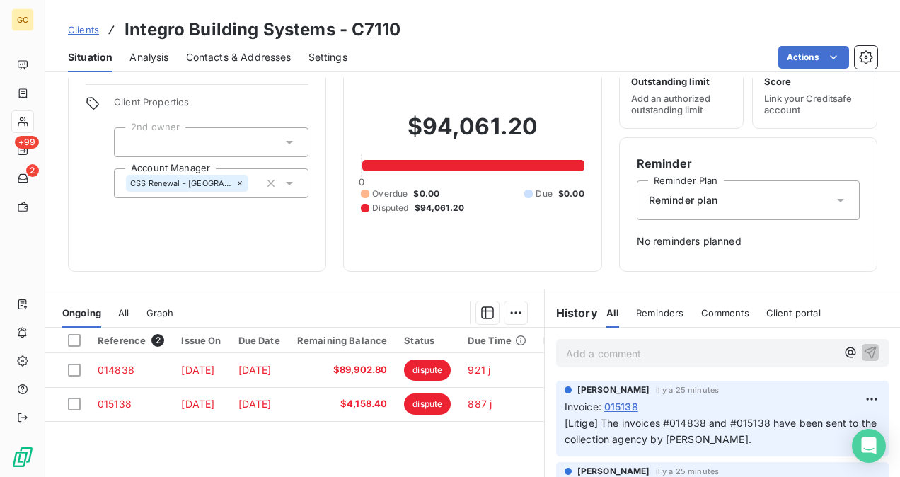
scroll to position [71, 0]
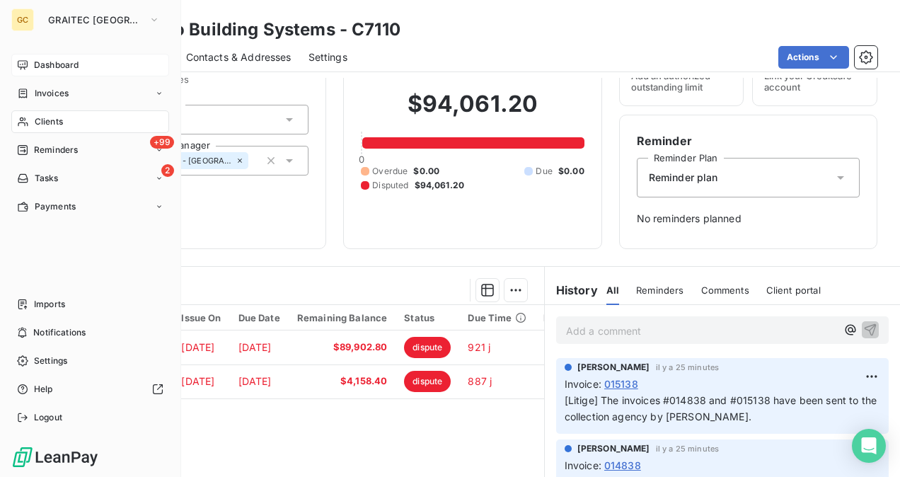
click at [59, 57] on div "Dashboard" at bounding box center [90, 65] width 158 height 23
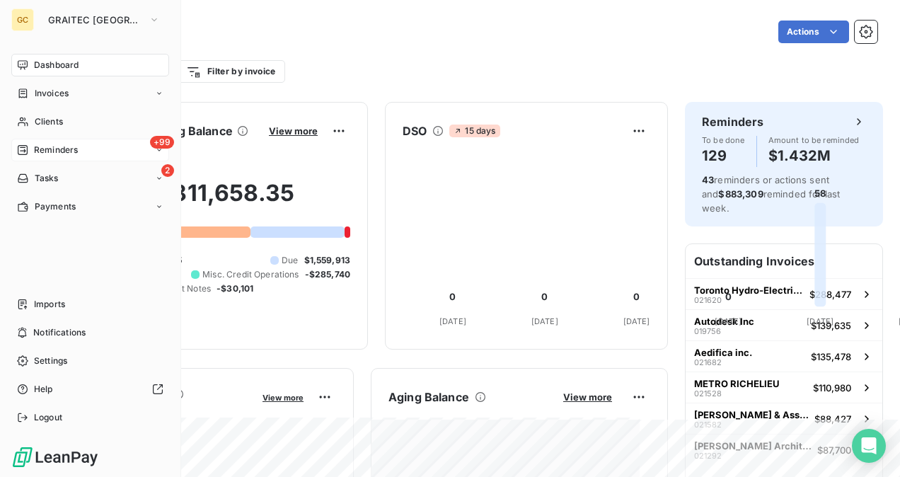
click at [42, 159] on div "+99 Reminders" at bounding box center [90, 150] width 158 height 23
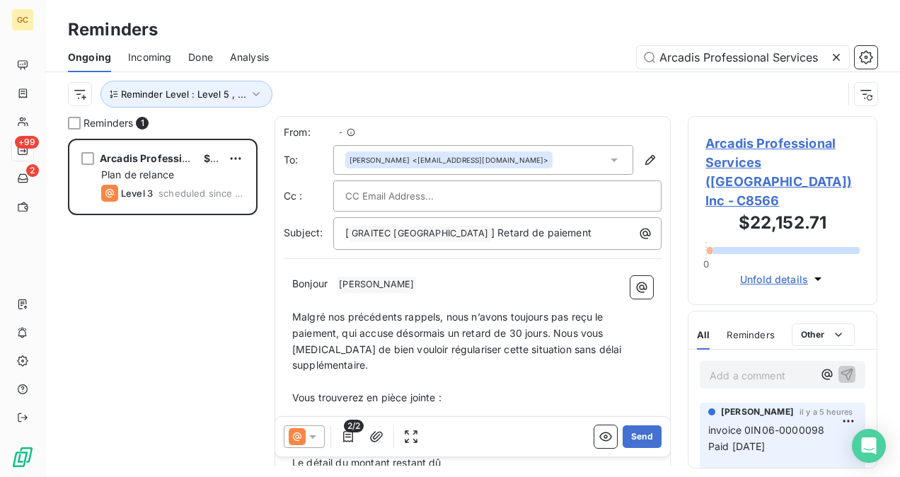
scroll to position [327, 178]
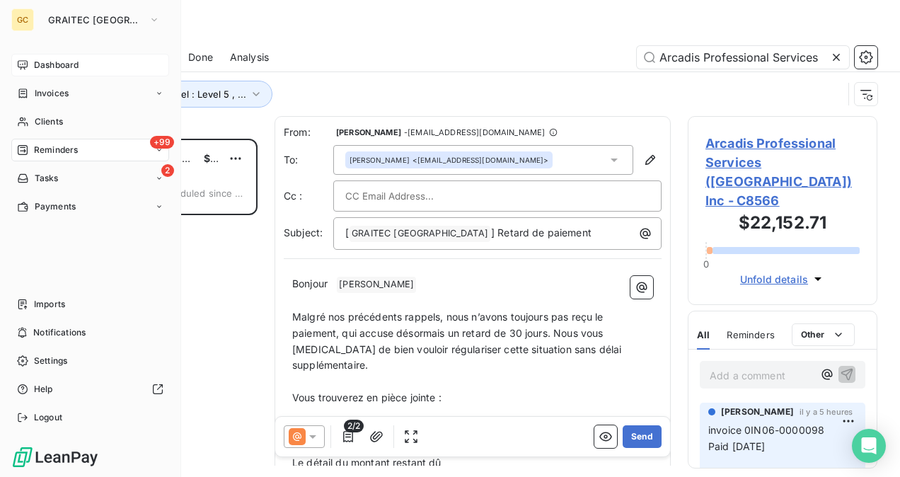
click at [45, 62] on span "Dashboard" at bounding box center [56, 65] width 45 height 13
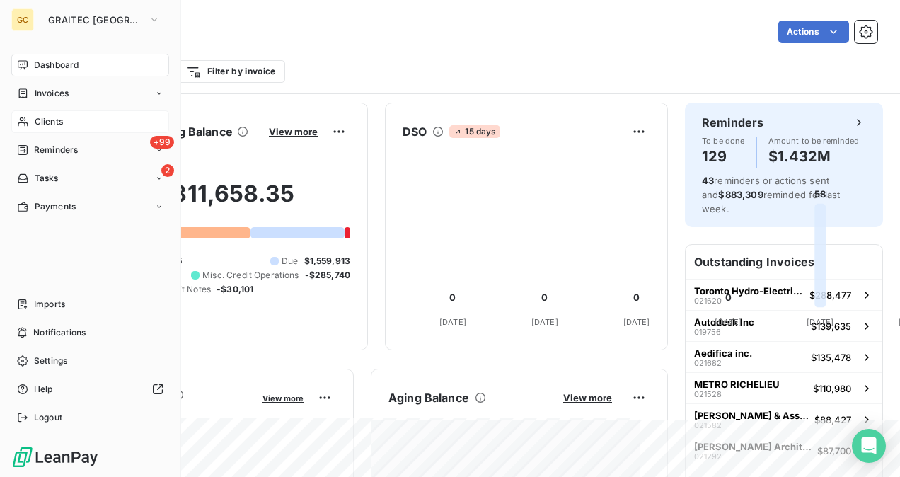
click at [61, 122] on span "Clients" at bounding box center [49, 121] width 28 height 13
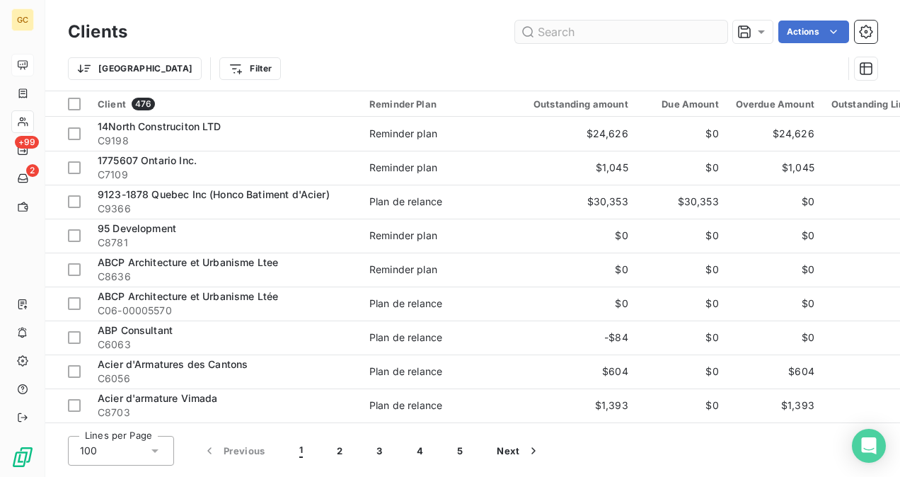
click at [555, 37] on input "text" at bounding box center [621, 32] width 212 height 23
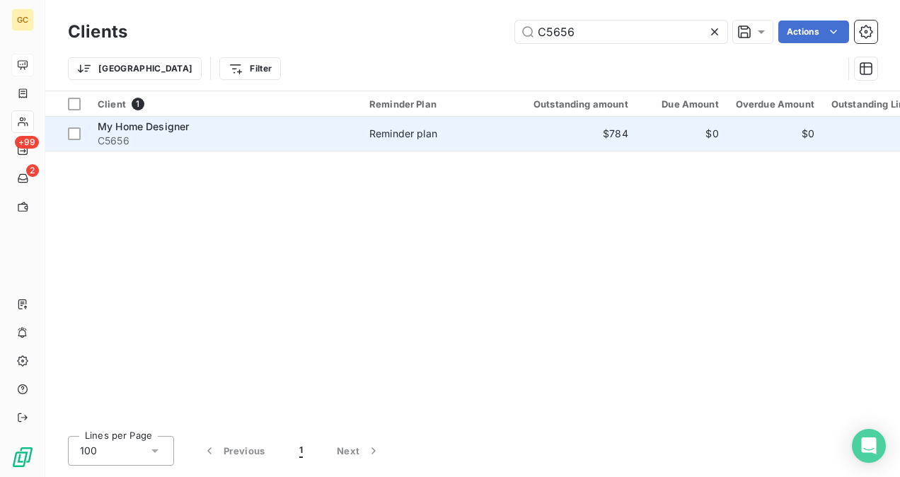
type input "C5656"
click at [255, 141] on span "C5656" at bounding box center [225, 141] width 255 height 14
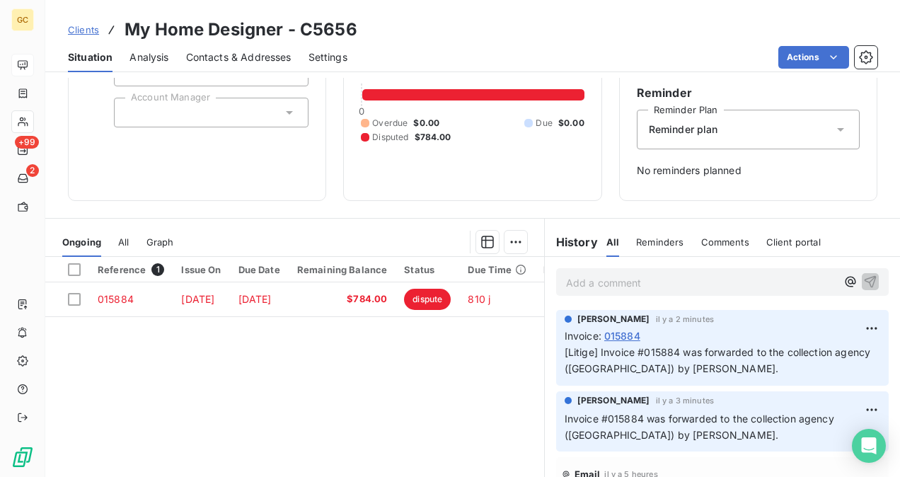
scroll to position [141, 0]
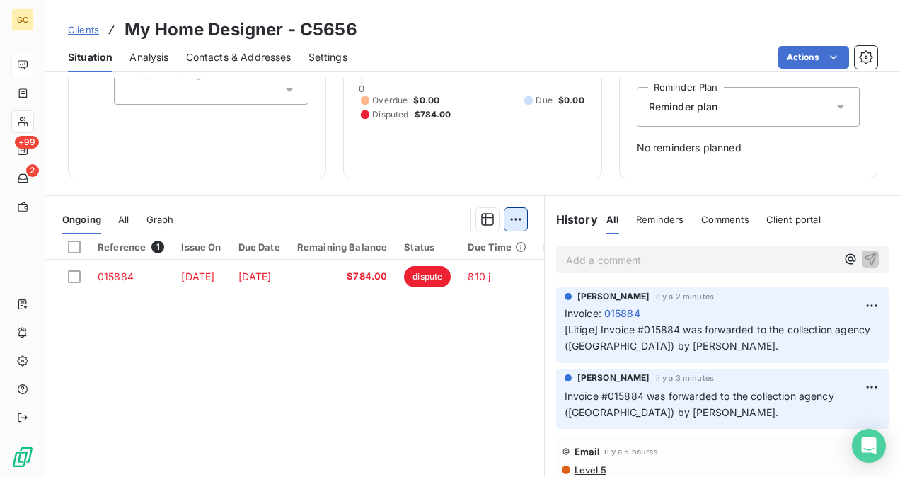
click at [512, 217] on html "GC +99 2 Clients My Home Designer - C5656 Situation Analysis Contacts & Address…" at bounding box center [450, 238] width 900 height 477
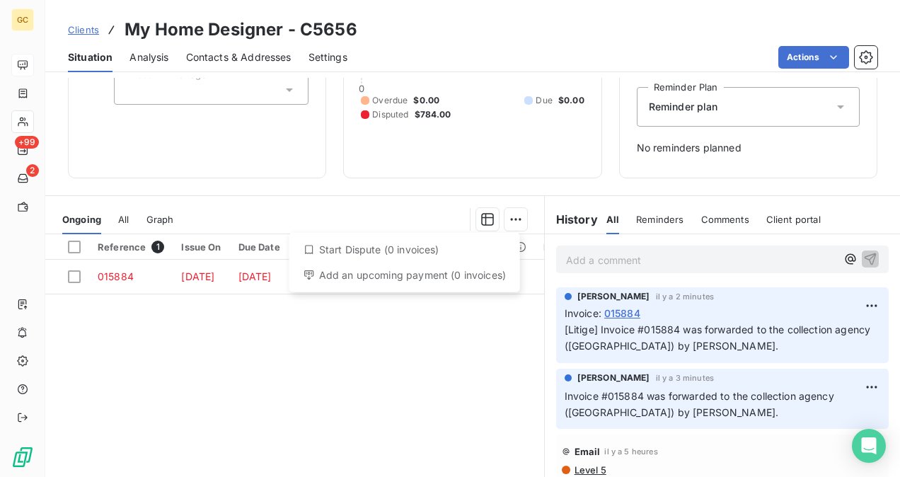
click at [201, 327] on html "GC +99 2 Clients My Home Designer - C5656 Situation Analysis Contacts & Address…" at bounding box center [450, 238] width 900 height 477
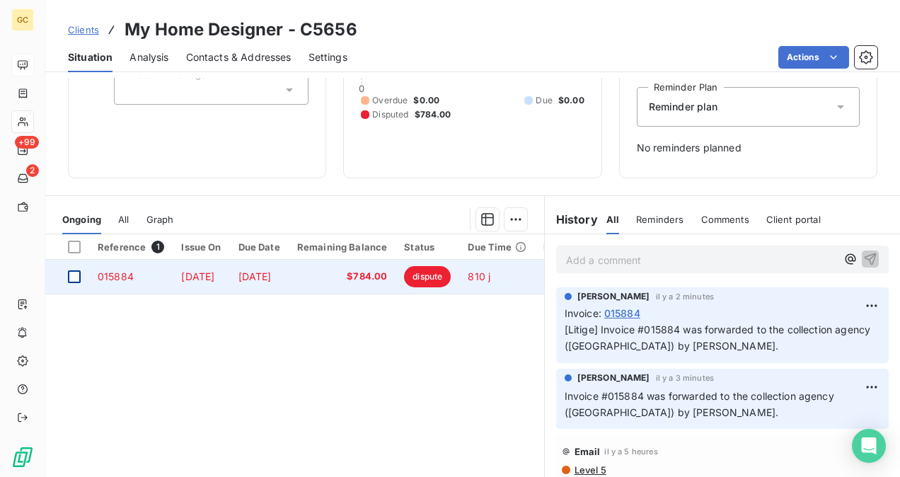
click at [76, 272] on div at bounding box center [74, 276] width 13 height 13
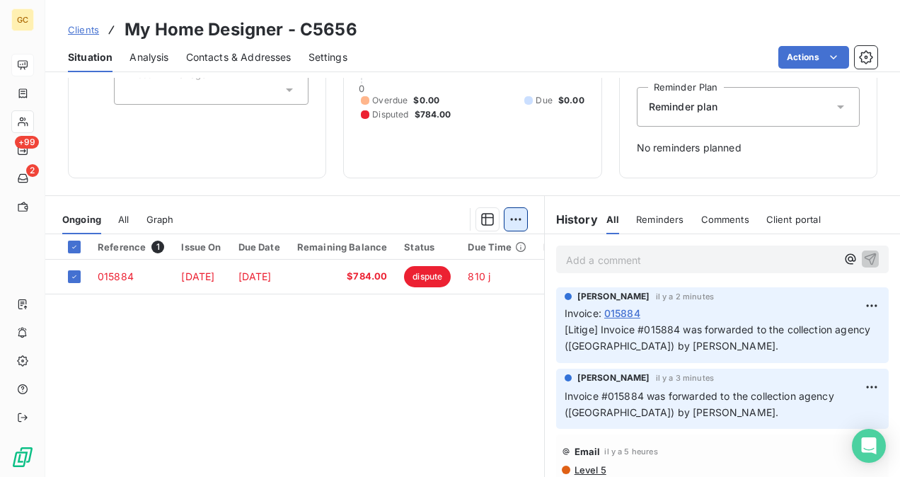
click at [507, 226] on html "GC +99 2 Clients My Home Designer - C5656 Situation Analysis Contacts & Address…" at bounding box center [450, 238] width 900 height 477
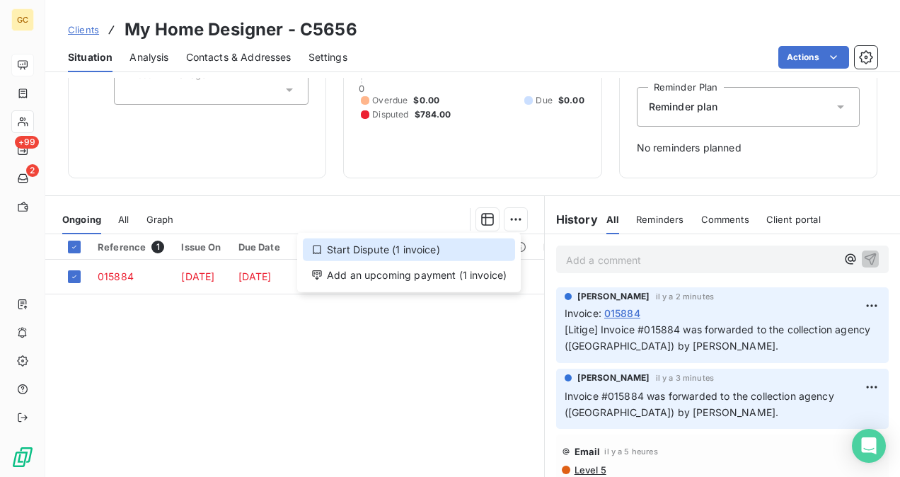
click at [392, 250] on div "Start Dispute (1 invoice)" at bounding box center [409, 249] width 212 height 23
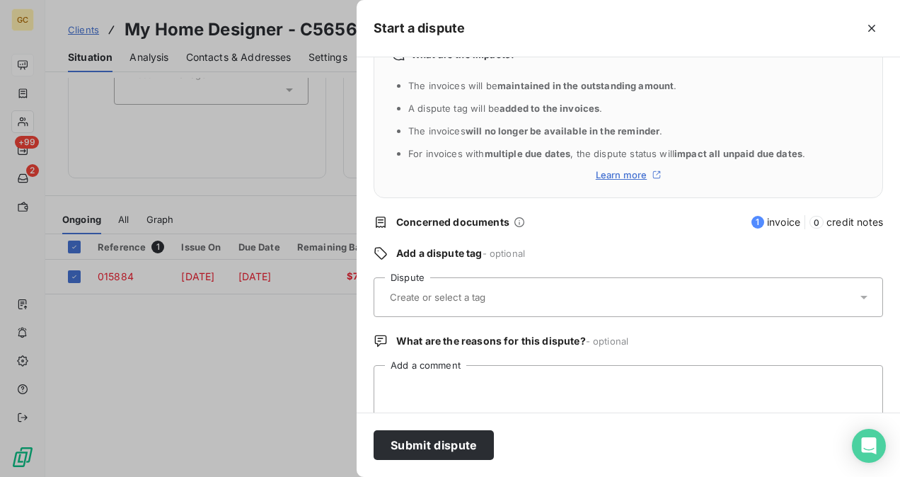
scroll to position [66, 0]
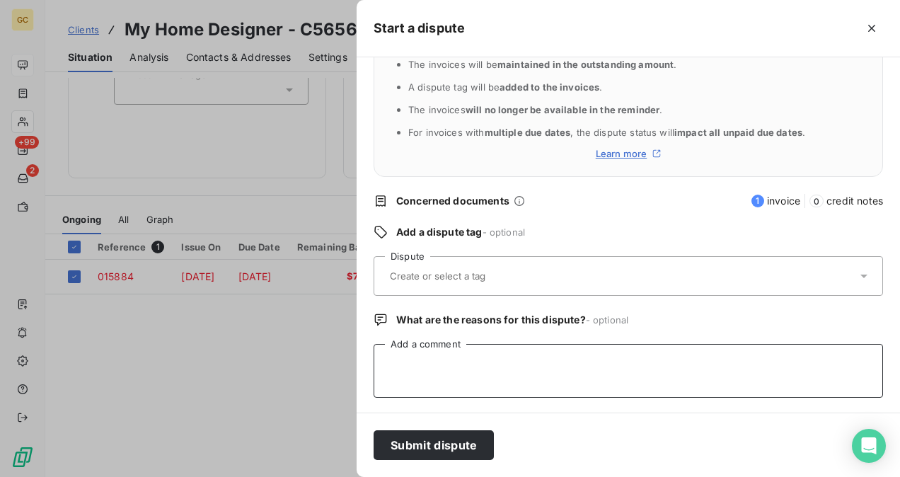
click at [444, 371] on textarea "Add a comment" at bounding box center [628, 371] width 509 height 54
paste textarea "Invoice #015884 was forwarded to the collection agency ([GEOGRAPHIC_DATA]) by […"
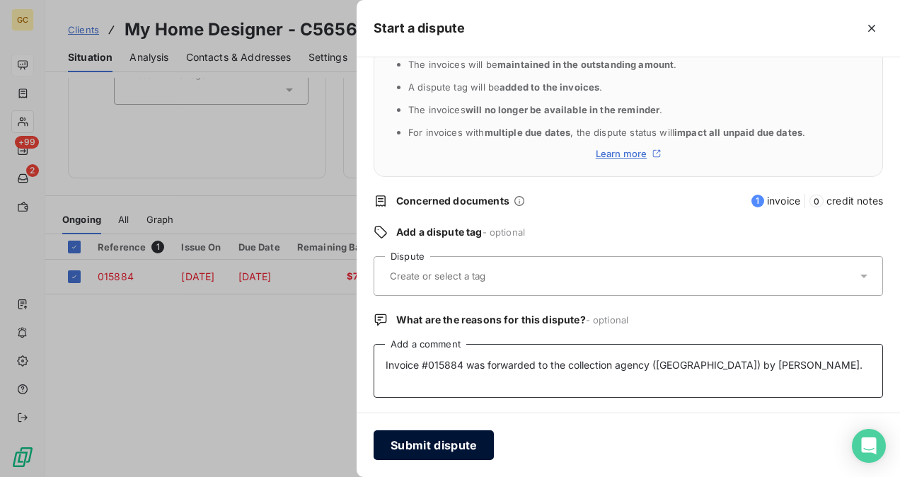
type textarea "Invoice #015884 was forwarded to the collection agency ([GEOGRAPHIC_DATA]) by […"
click at [429, 438] on button "Submit dispute" at bounding box center [434, 445] width 120 height 30
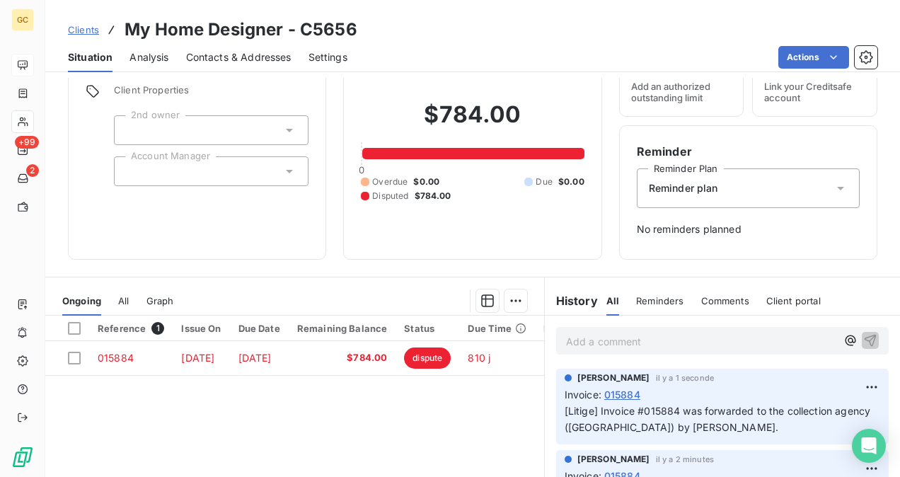
scroll to position [0, 0]
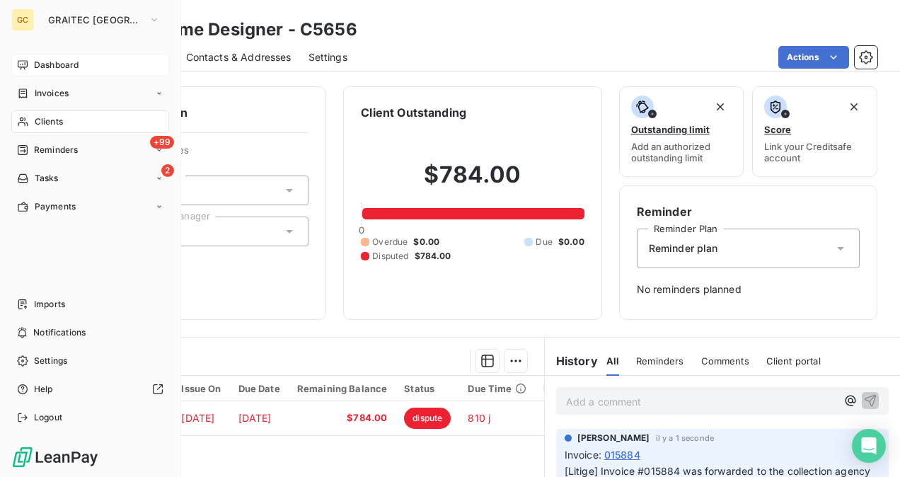
click at [40, 55] on div "Dashboard" at bounding box center [90, 65] width 158 height 23
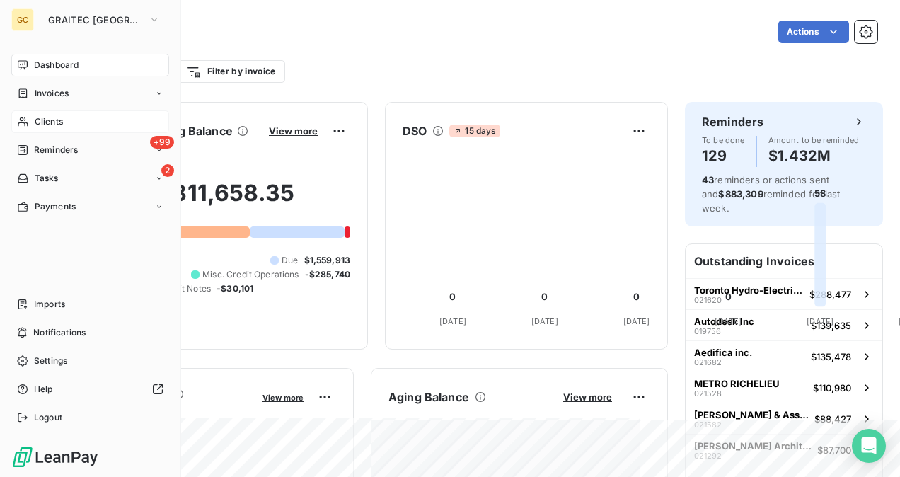
click at [35, 123] on span "Clients" at bounding box center [49, 121] width 28 height 13
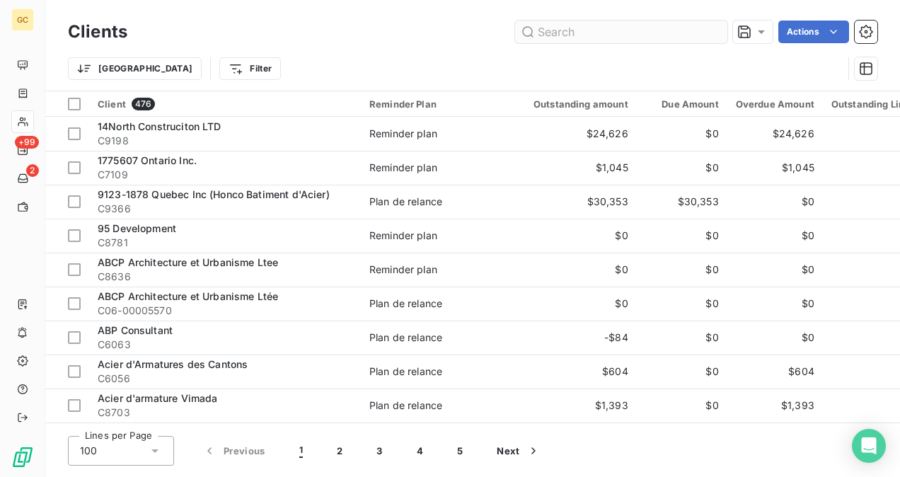
click at [603, 39] on input "text" at bounding box center [621, 32] width 212 height 23
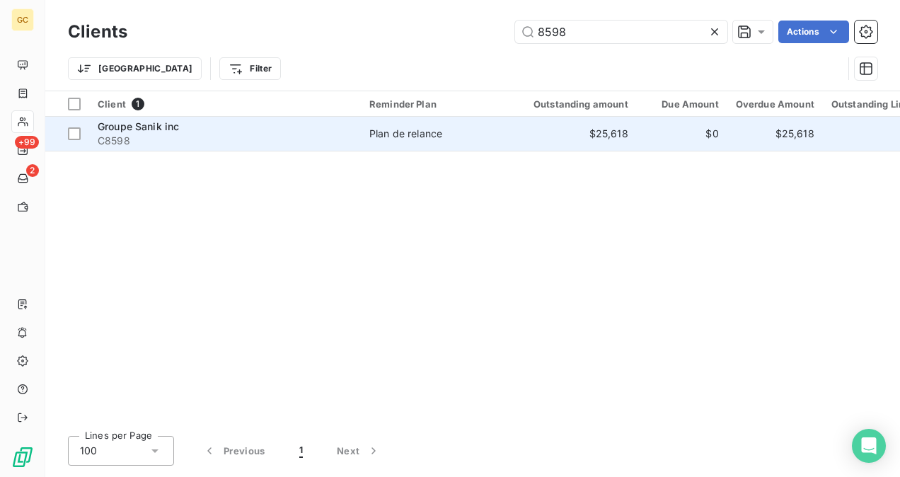
type input "8598"
click at [347, 148] on td "Groupe Sanik inc C8598" at bounding box center [225, 134] width 272 height 34
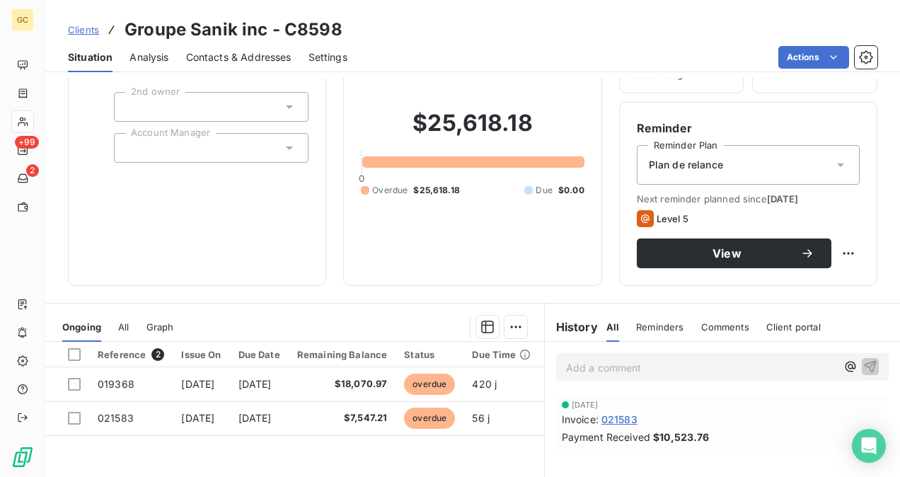
scroll to position [212, 0]
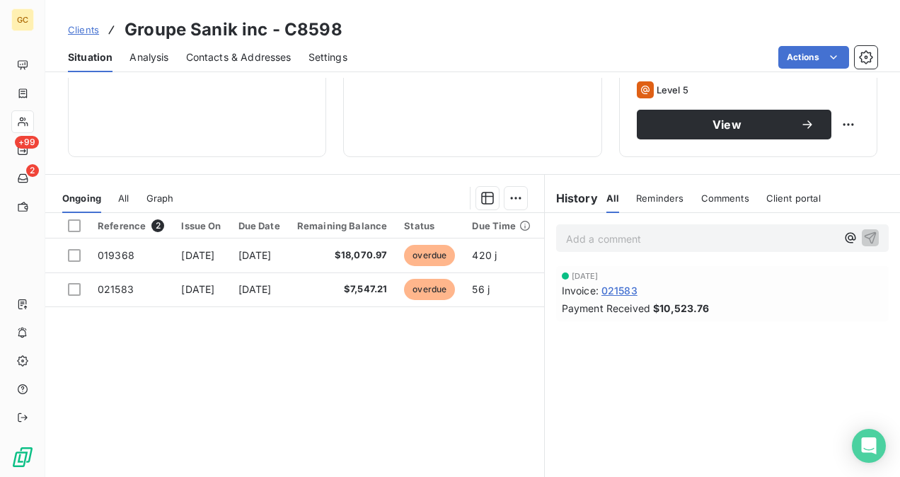
click at [595, 239] on p "Add a comment ﻿" at bounding box center [701, 239] width 270 height 18
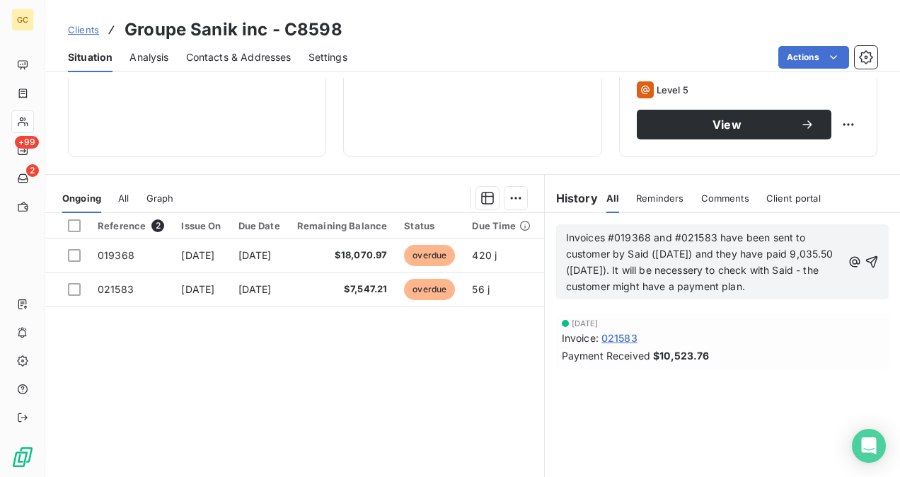
drag, startPoint x: 559, startPoint y: 234, endPoint x: 812, endPoint y: 283, distance: 257.9
click at [812, 283] on p "Invoices #019368 and #021583 have been sent to customer by Said ([DATE]) and th…" at bounding box center [704, 262] width 276 height 65
copy span "Invoices #019368 and #021583 have been sent to customer by Said ([DATE]) and th…"
click at [865, 266] on icon "button" at bounding box center [872, 262] width 14 height 14
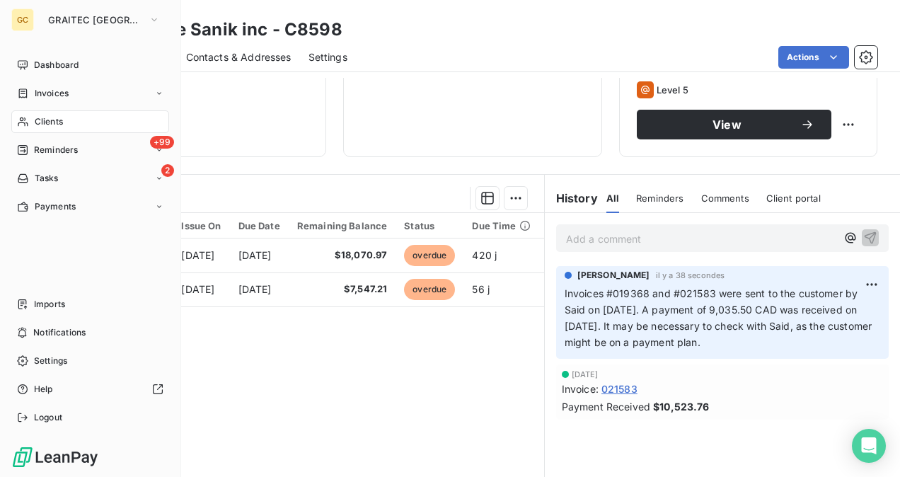
click at [50, 127] on span "Clients" at bounding box center [49, 121] width 28 height 13
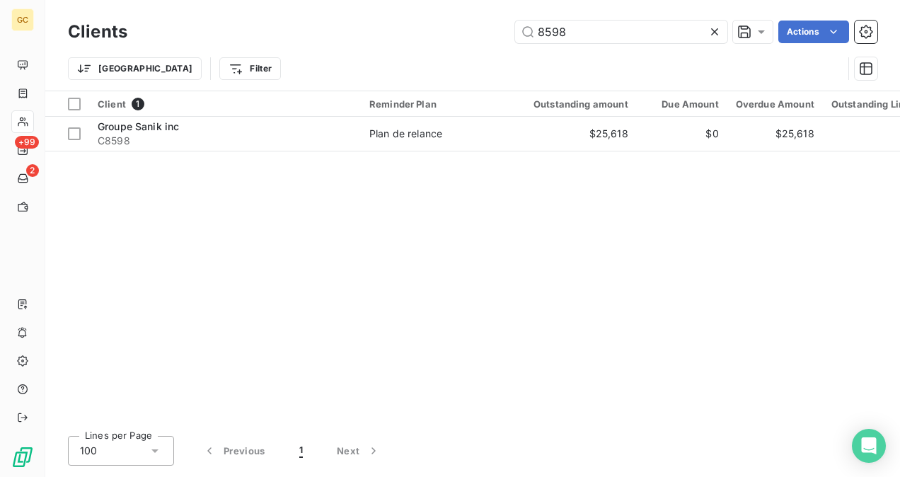
drag, startPoint x: 586, startPoint y: 25, endPoint x: 497, endPoint y: 30, distance: 89.2
click at [497, 30] on div "8598 Actions" at bounding box center [510, 32] width 733 height 23
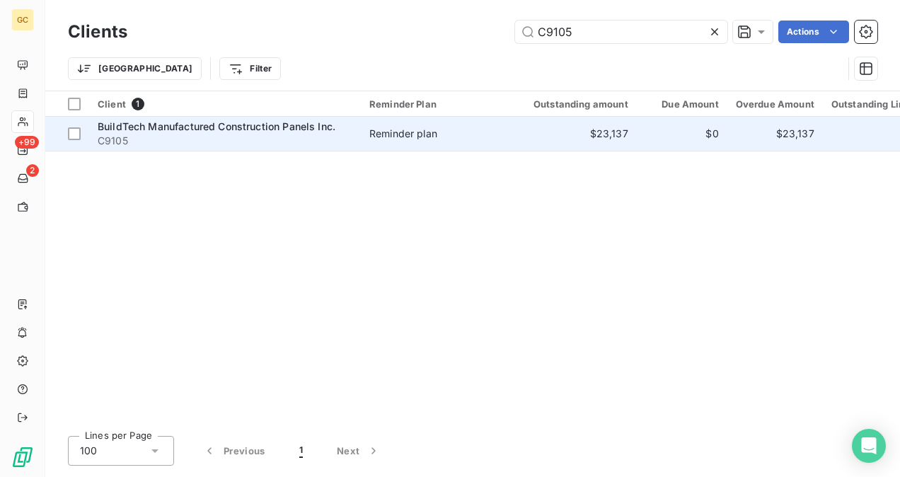
type input "C9105"
click at [389, 144] on td "Reminder plan" at bounding box center [434, 134] width 147 height 34
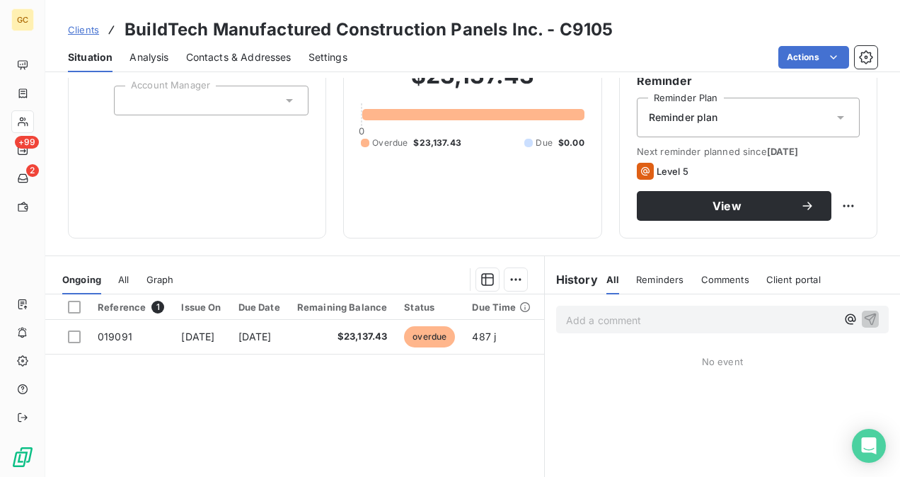
scroll to position [141, 0]
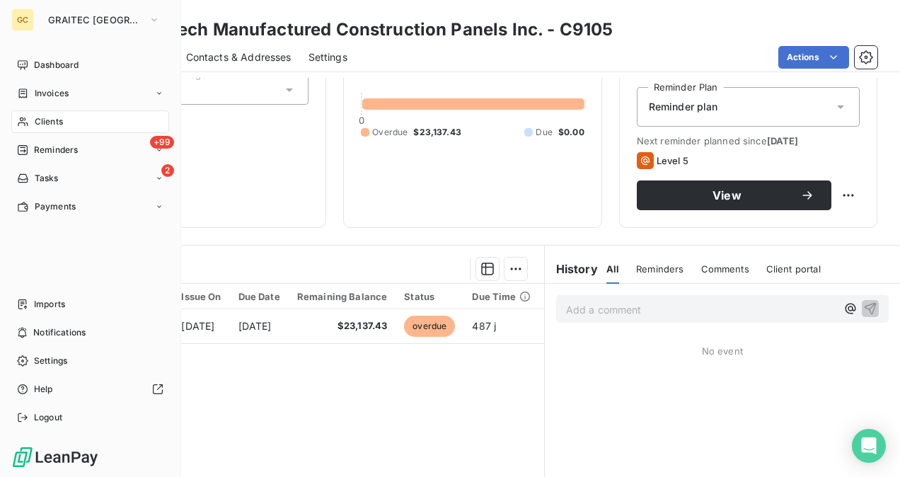
click at [39, 122] on span "Clients" at bounding box center [49, 121] width 28 height 13
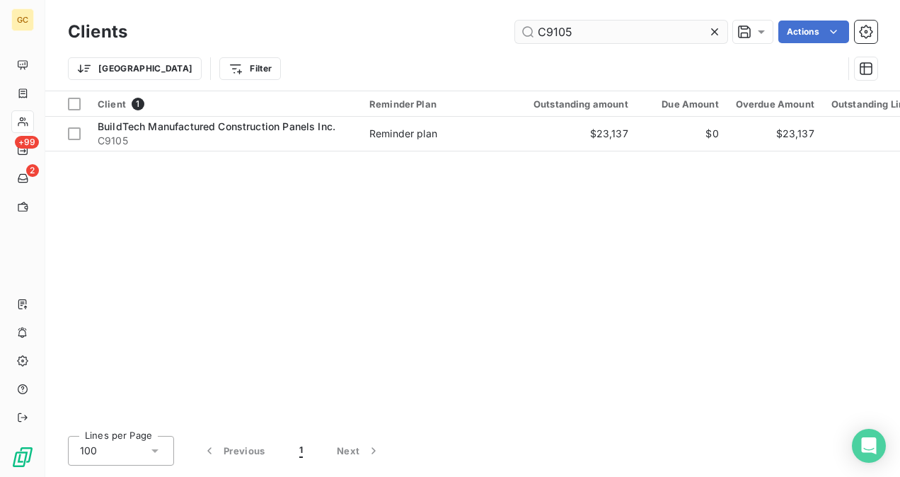
drag, startPoint x: 587, startPoint y: 28, endPoint x: 545, endPoint y: 37, distance: 42.6
click at [547, 30] on input "C9105" at bounding box center [621, 32] width 212 height 23
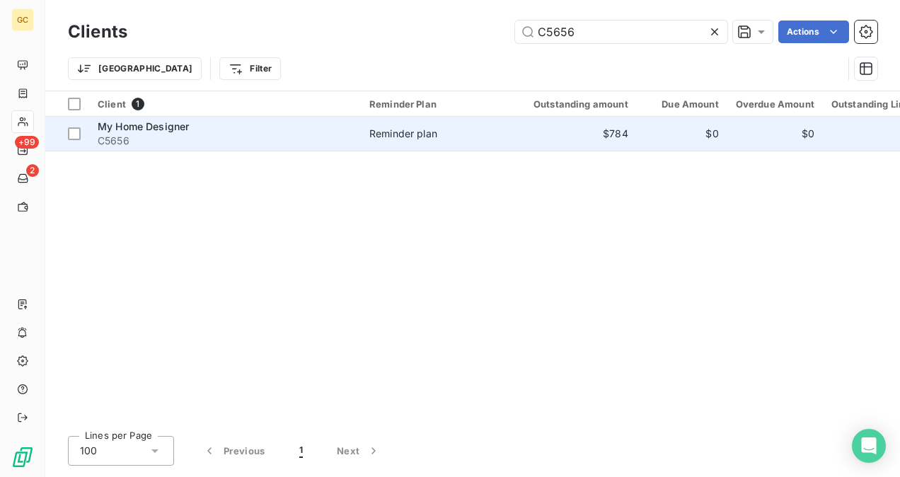
type input "C5656"
click at [472, 123] on td "Reminder plan" at bounding box center [434, 134] width 147 height 34
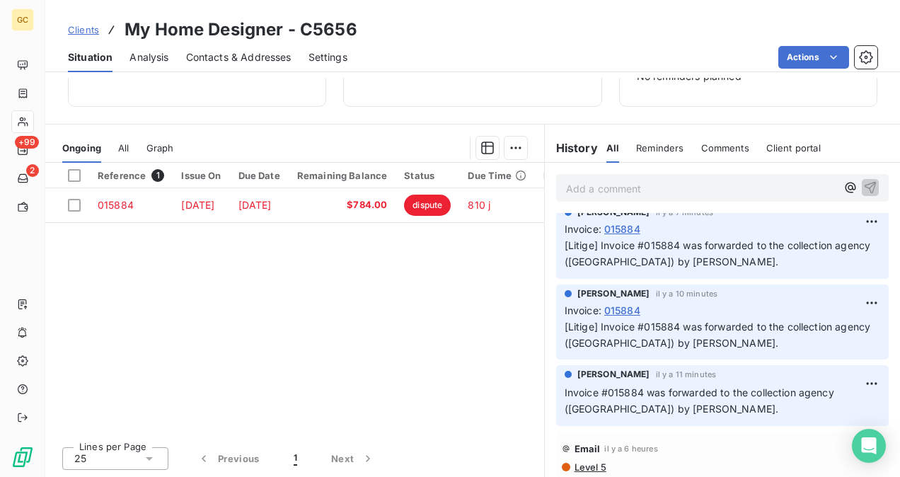
scroll to position [16, 0]
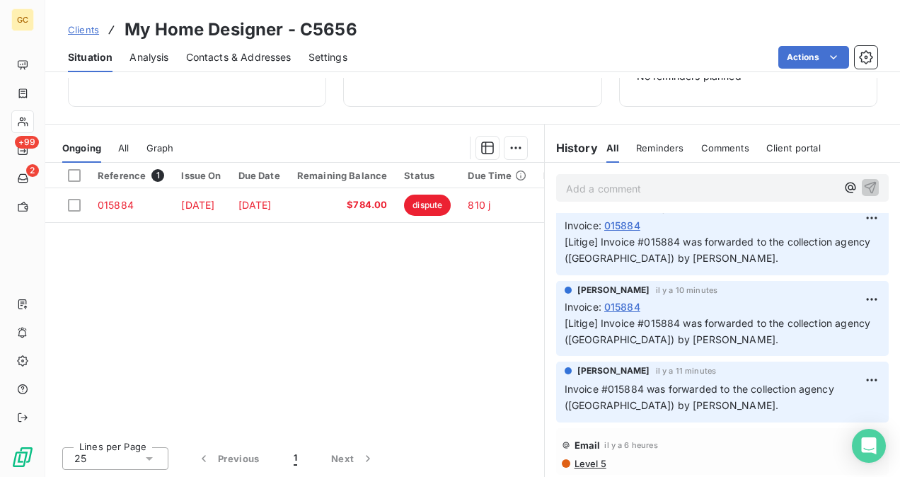
click at [557, 389] on div "[PERSON_NAME] il y a 11 minutes Invoice #015884 was forwarded to the collection…" at bounding box center [722, 392] width 333 height 61
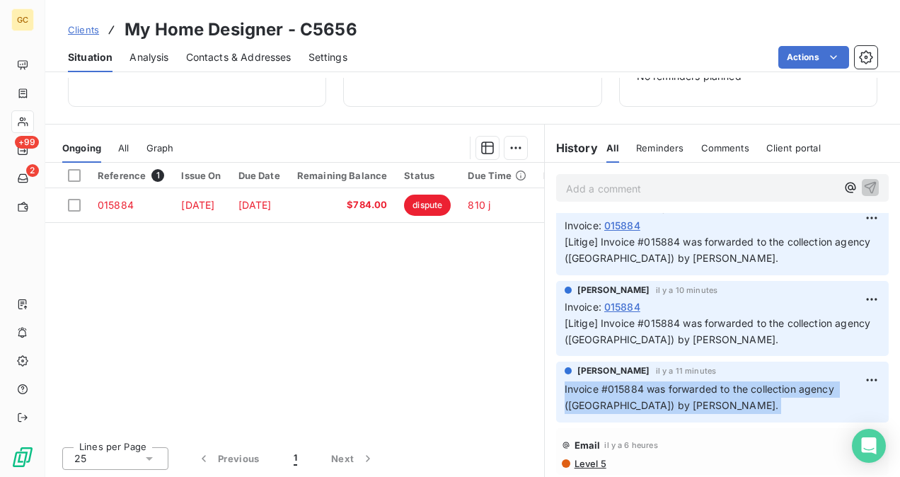
drag, startPoint x: 557, startPoint y: 389, endPoint x: 634, endPoint y: 400, distance: 77.9
click at [634, 400] on div "[PERSON_NAME] il y a 11 minutes Invoice #015884 was forwarded to the collection…" at bounding box center [722, 392] width 333 height 61
copy div "Invoice #015884 was forwarded to the collection agency ([GEOGRAPHIC_DATA]) by […"
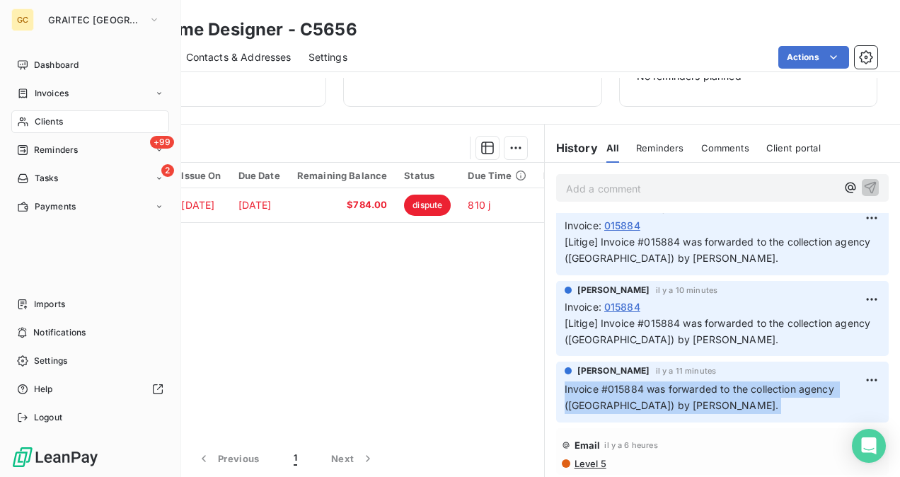
click at [72, 116] on div "Clients" at bounding box center [90, 121] width 158 height 23
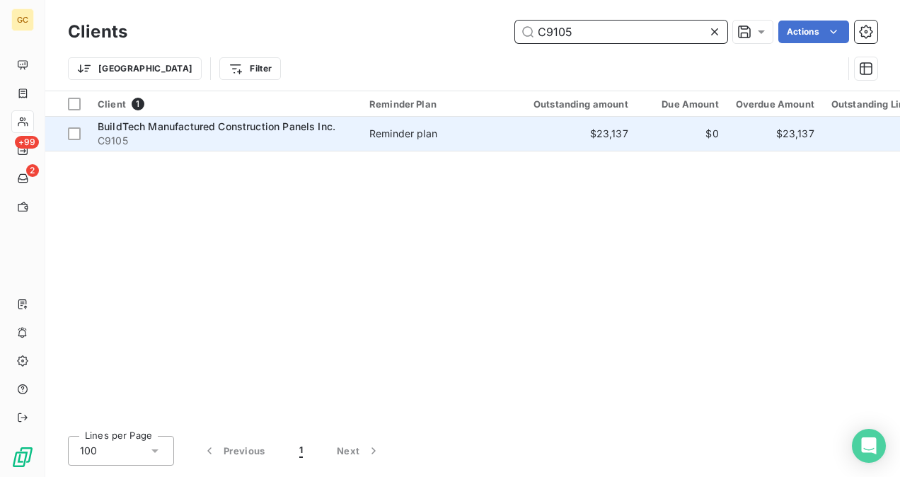
type input "C9105"
click at [245, 128] on span "BuildTech Manufactured Construction Panels Inc." at bounding box center [217, 126] width 238 height 12
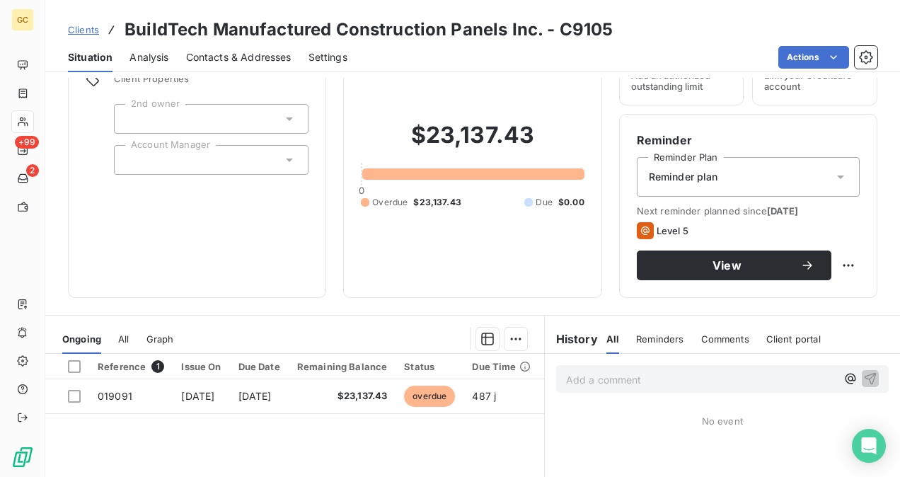
scroll to position [141, 0]
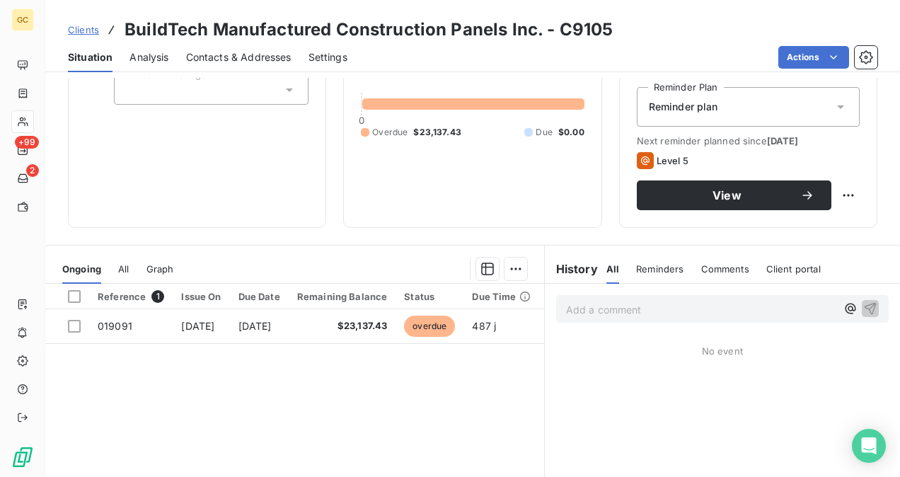
click at [606, 314] on p "Add a comment ﻿" at bounding box center [701, 310] width 270 height 18
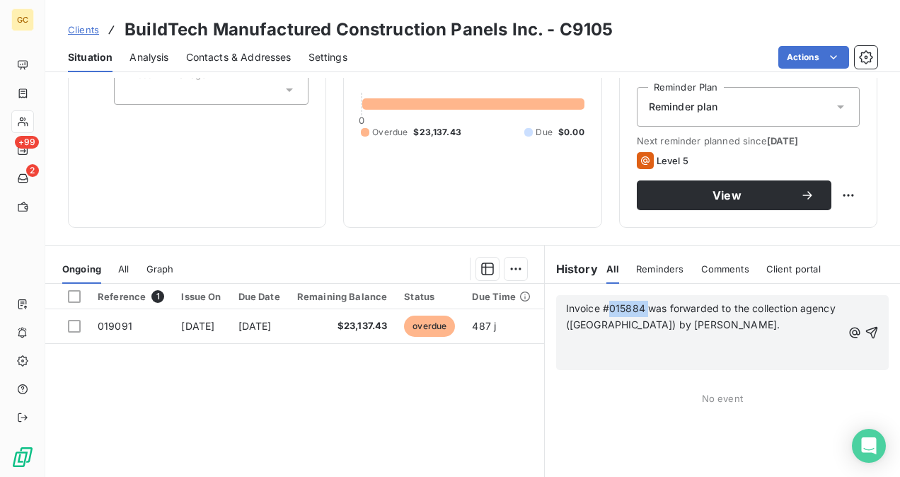
click at [606, 314] on p "Invoice #015884 was forwarded to the collection agency ([GEOGRAPHIC_DATA]) by […" at bounding box center [704, 317] width 276 height 33
drag, startPoint x: 559, startPoint y: 304, endPoint x: 634, endPoint y: 323, distance: 77.4
click at [634, 323] on p "Invoice #019091was forwarded to the collection agency ([GEOGRAPHIC_DATA]) by [P…" at bounding box center [704, 317] width 276 height 33
copy span "Invoice #019091was forwarded to the collection agency ([GEOGRAPHIC_DATA]) by [P…"
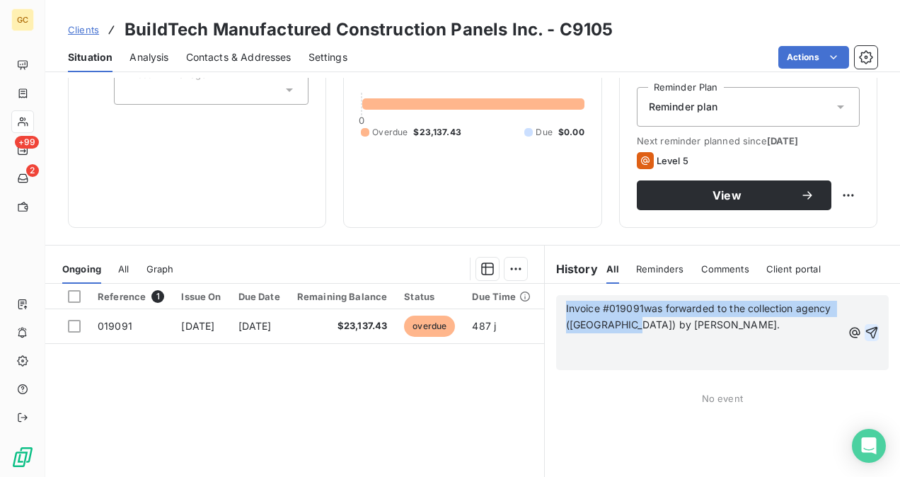
click at [865, 330] on icon "button" at bounding box center [872, 332] width 14 height 14
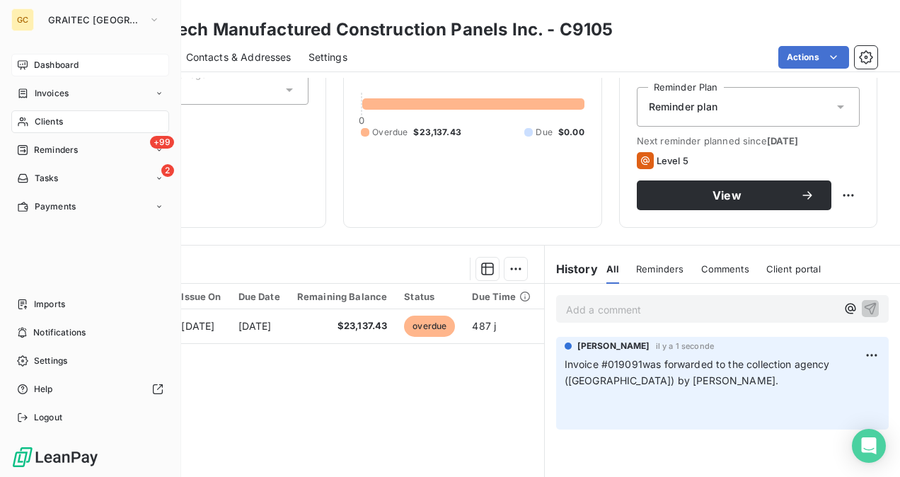
click at [29, 67] on div "Dashboard" at bounding box center [90, 65] width 158 height 23
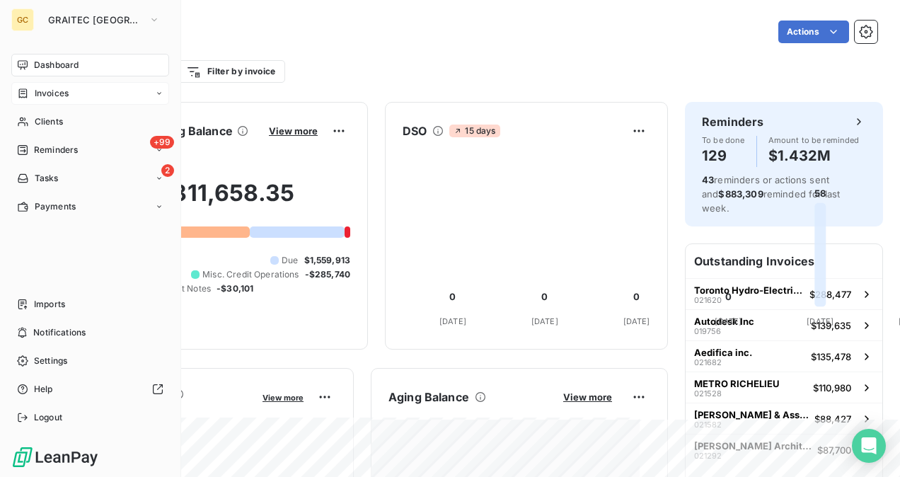
click at [53, 102] on div "Invoices" at bounding box center [90, 93] width 158 height 23
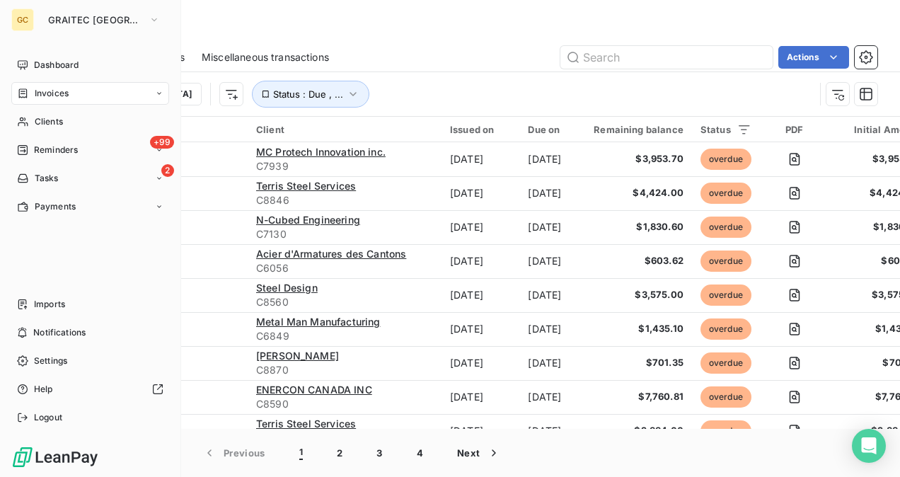
click at [62, 120] on span "Clients" at bounding box center [49, 121] width 28 height 13
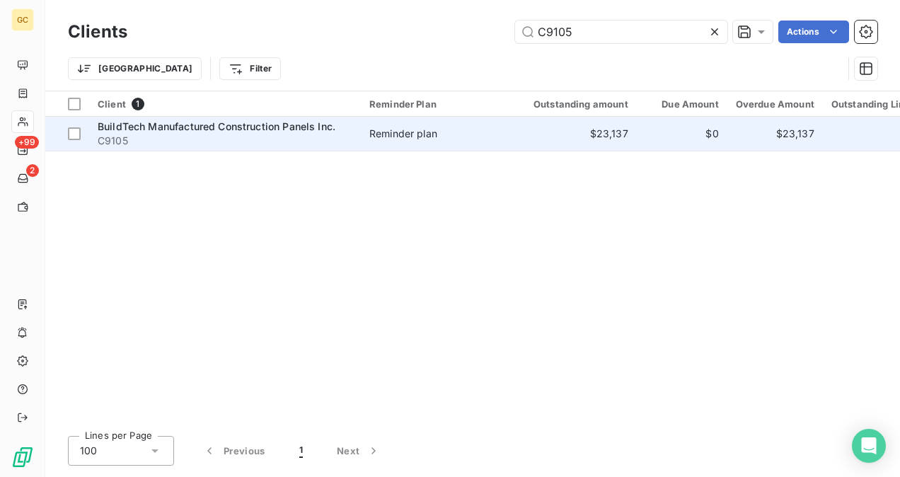
click at [469, 138] on span "Reminder plan" at bounding box center [434, 134] width 130 height 14
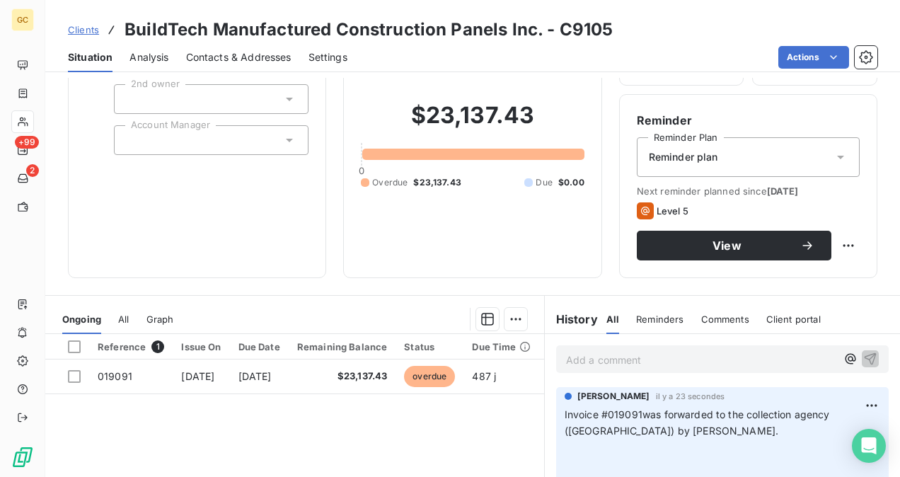
scroll to position [141, 0]
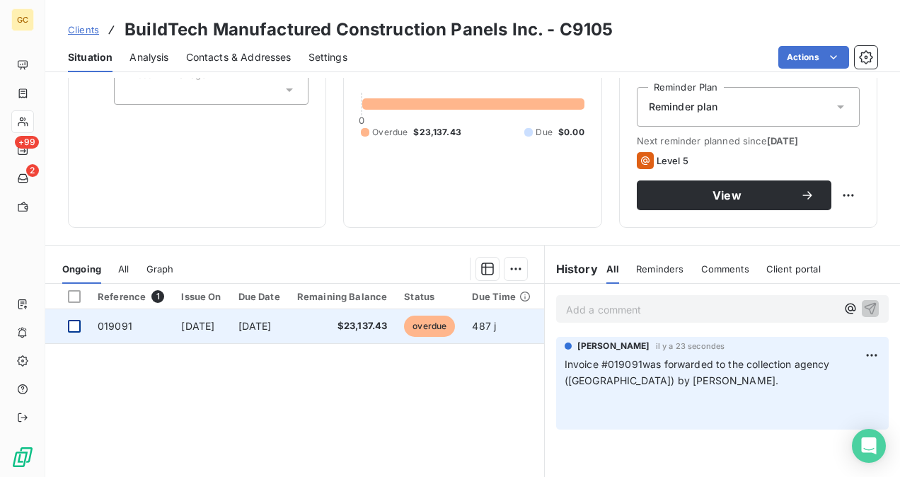
click at [75, 322] on div at bounding box center [74, 326] width 13 height 13
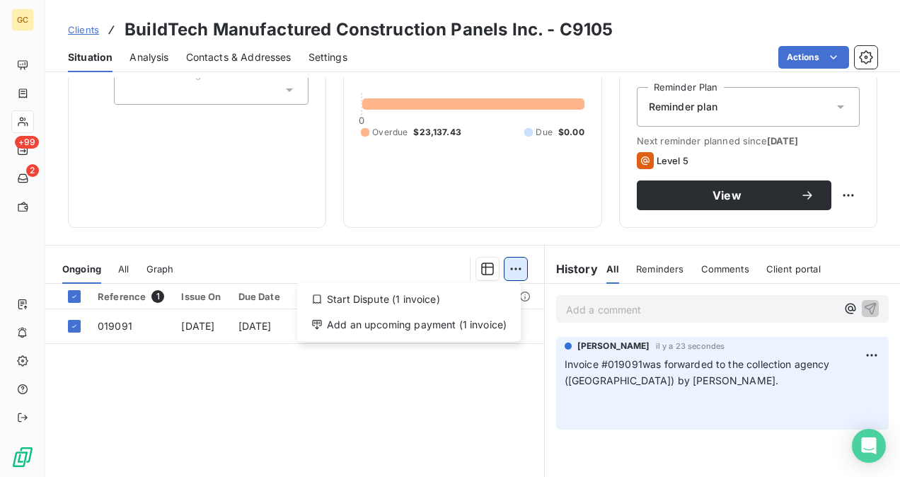
click at [513, 273] on html "GC +99 2 Clients BuildTech Manufactured Construction Panels Inc. - C9105 Situat…" at bounding box center [450, 238] width 900 height 477
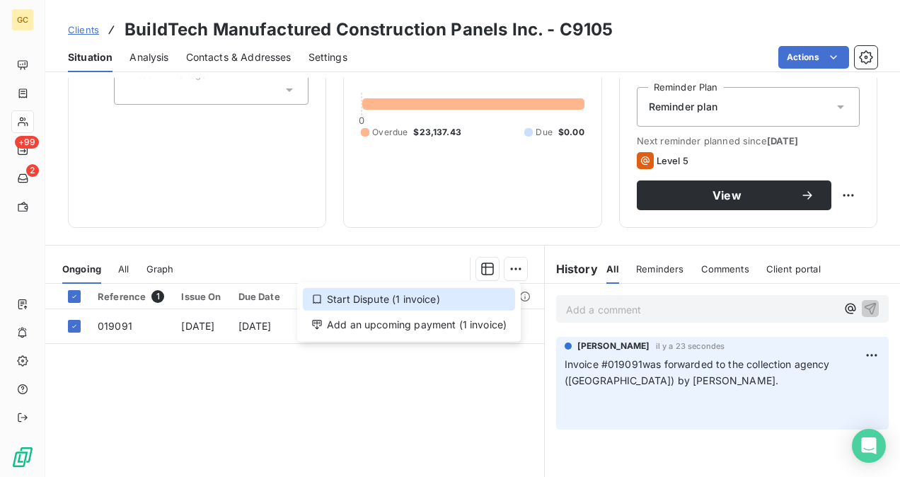
click at [368, 290] on div "Start Dispute (1 invoice)" at bounding box center [409, 299] width 212 height 23
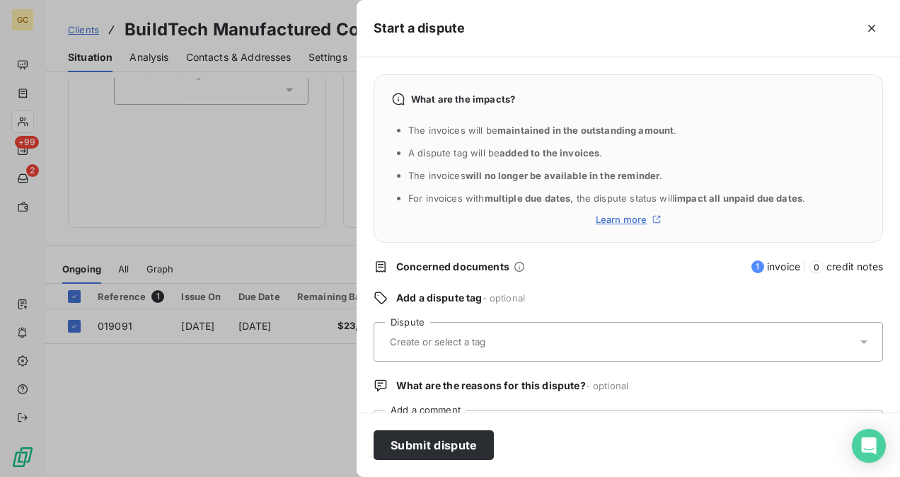
scroll to position [66, 0]
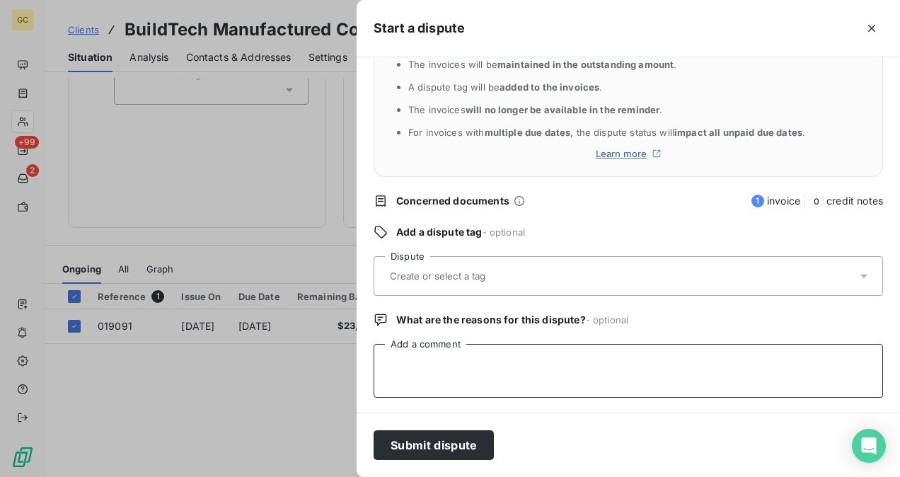
click at [413, 358] on textarea "Add a comment" at bounding box center [628, 371] width 509 height 54
paste textarea "Invoice #019091was forwarded to the collection agency ([GEOGRAPHIC_DATA]) by [P…"
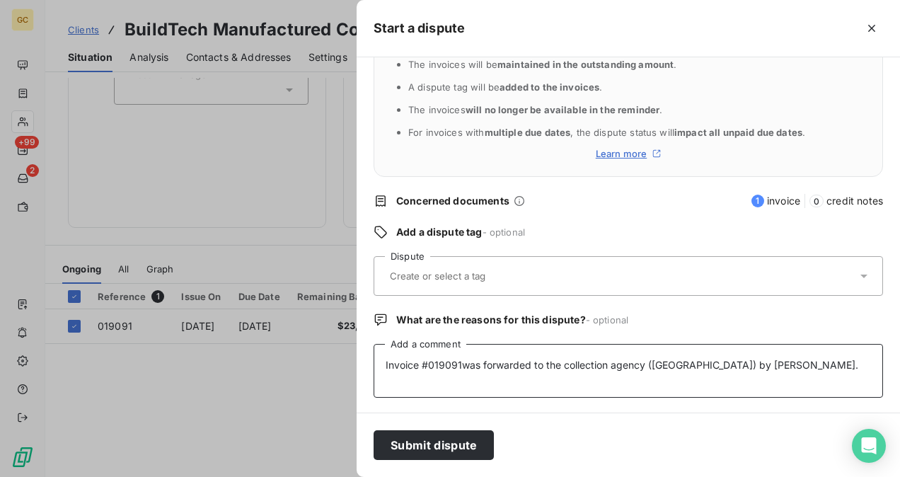
type textarea "Invoice #019091was forwarded to the collection agency ([GEOGRAPHIC_DATA]) by [P…"
click at [466, 281] on input "text" at bounding box center [472, 276] width 168 height 13
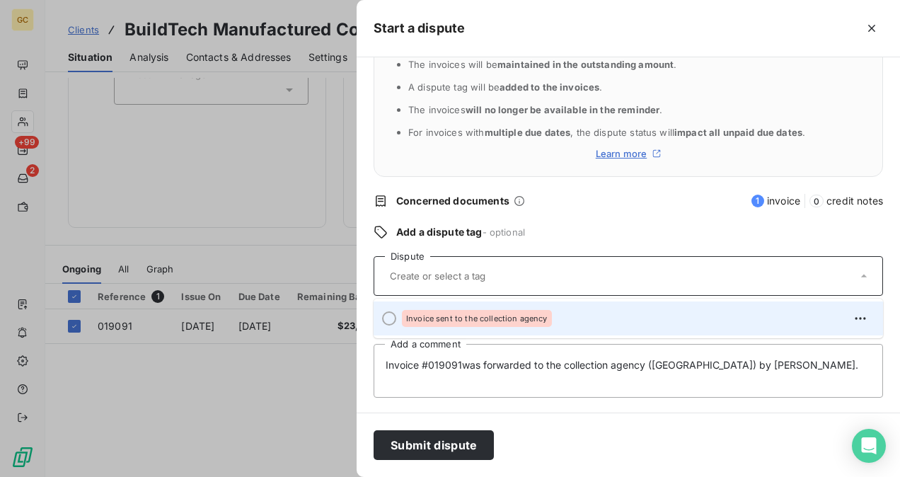
click at [471, 314] on span "Invoice sent to the collection agency" at bounding box center [476, 318] width 141 height 8
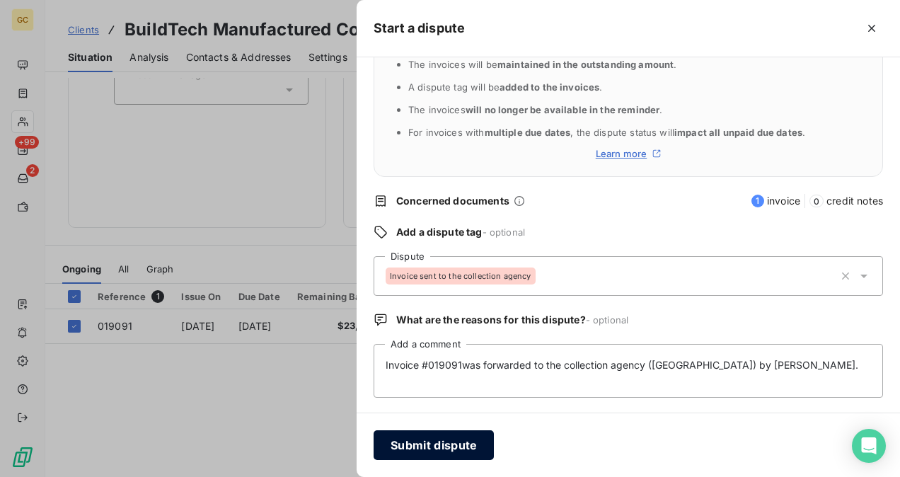
click at [457, 442] on button "Submit dispute" at bounding box center [434, 445] width 120 height 30
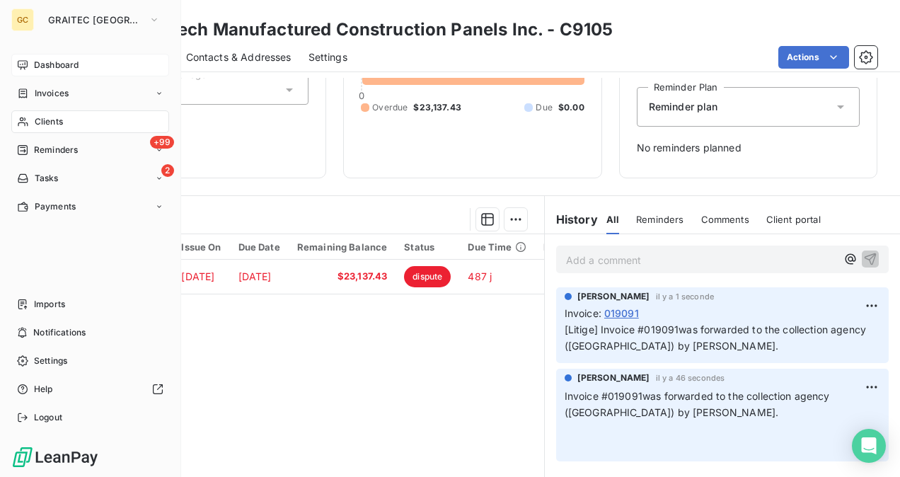
click at [41, 62] on span "Dashboard" at bounding box center [56, 65] width 45 height 13
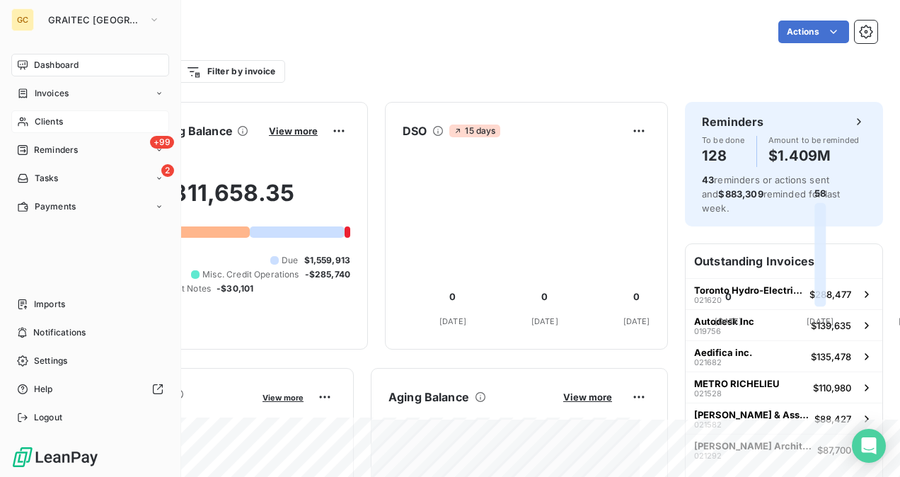
click at [52, 119] on span "Clients" at bounding box center [49, 121] width 28 height 13
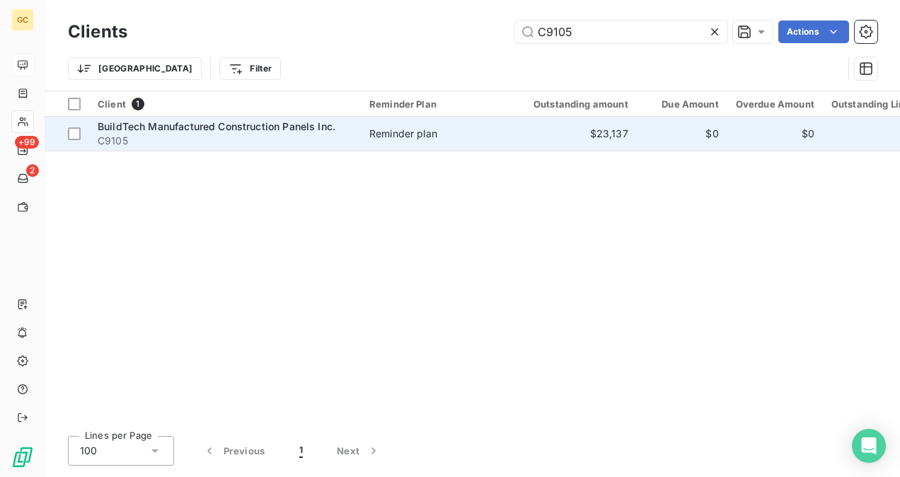
click at [458, 144] on td "Reminder plan" at bounding box center [434, 134] width 147 height 34
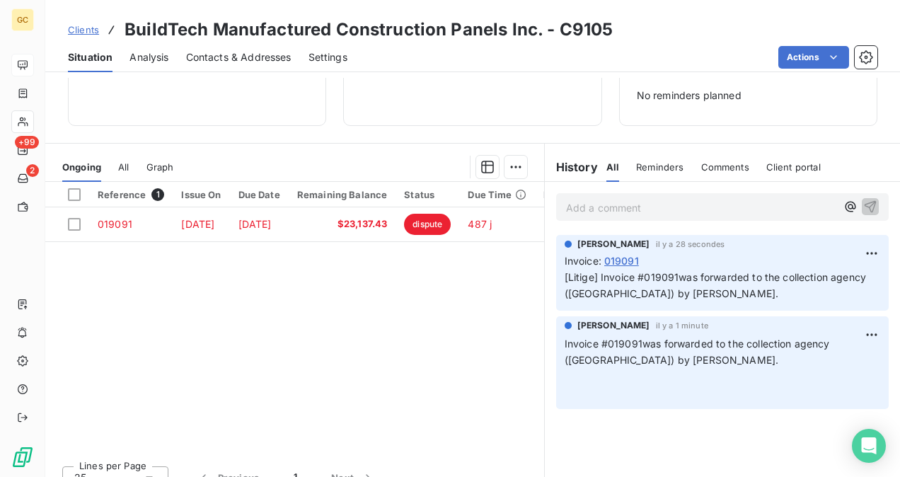
scroll to position [212, 0]
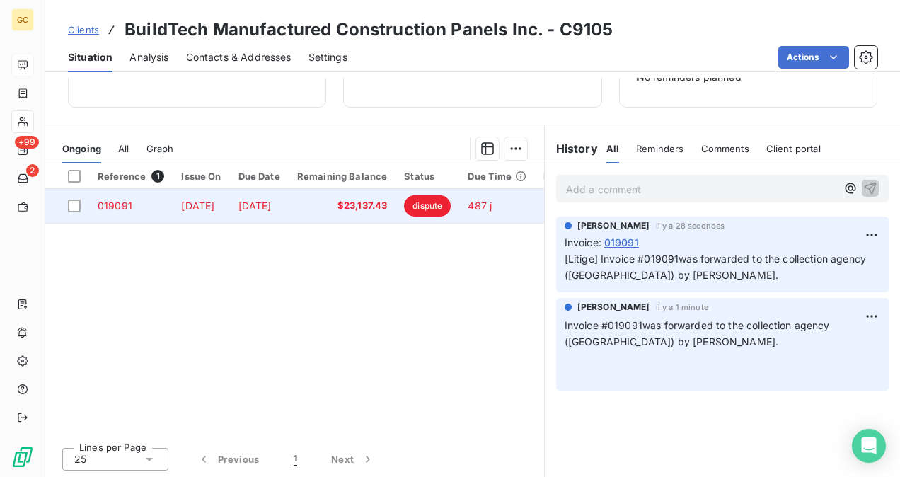
click at [76, 197] on td at bounding box center [67, 206] width 44 height 34
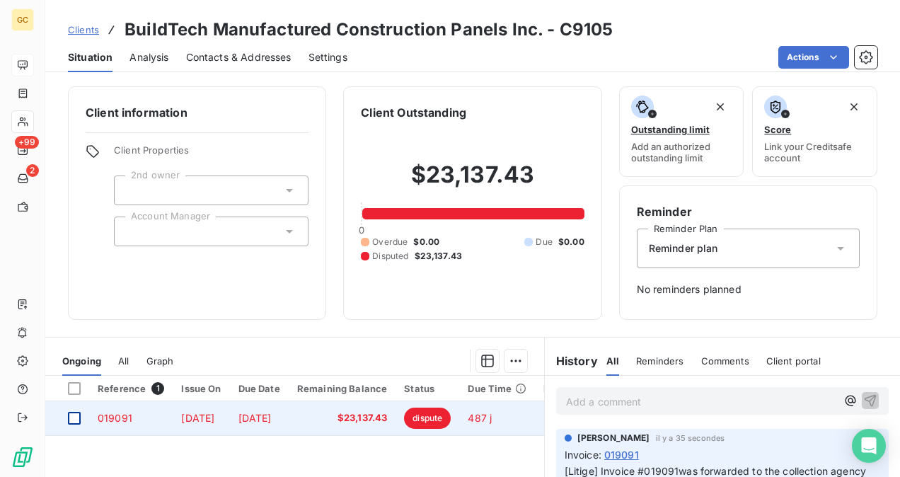
click at [68, 417] on div at bounding box center [74, 418] width 13 height 13
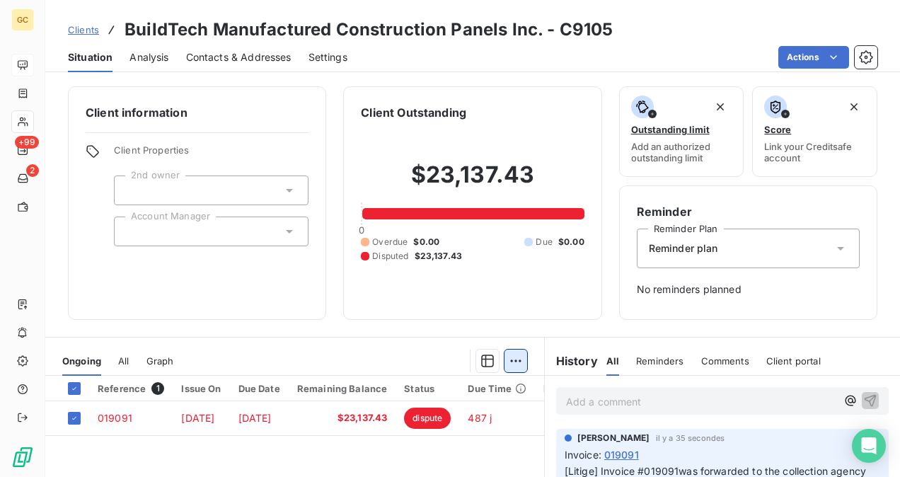
click at [512, 369] on html "GC +99 2 Clients BuildTech Manufactured Construction Panels Inc. - C9105 Situat…" at bounding box center [450, 238] width 900 height 477
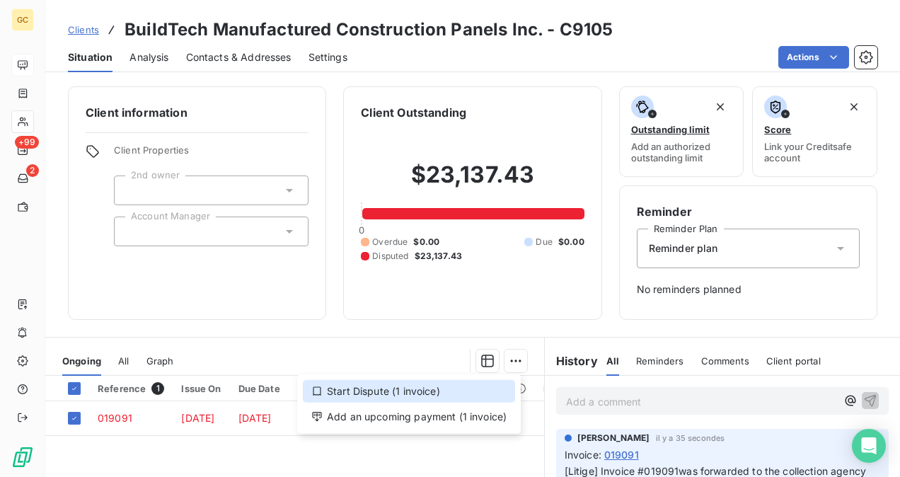
click at [391, 391] on div "Start Dispute (1 invoice)" at bounding box center [409, 391] width 212 height 23
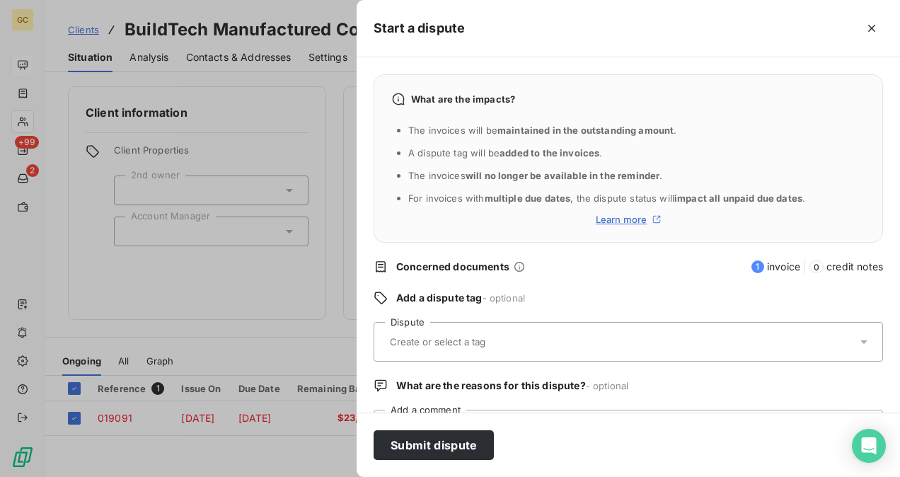
scroll to position [66, 0]
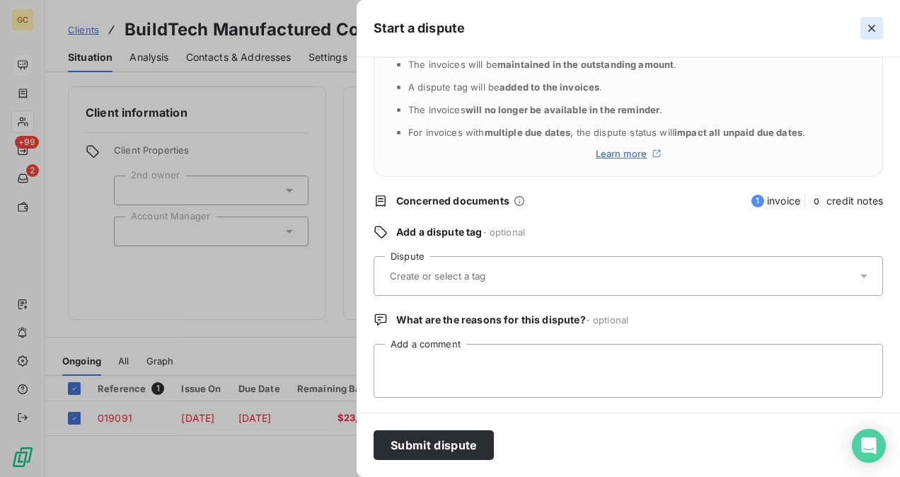
click at [872, 20] on button "button" at bounding box center [871, 28] width 23 height 23
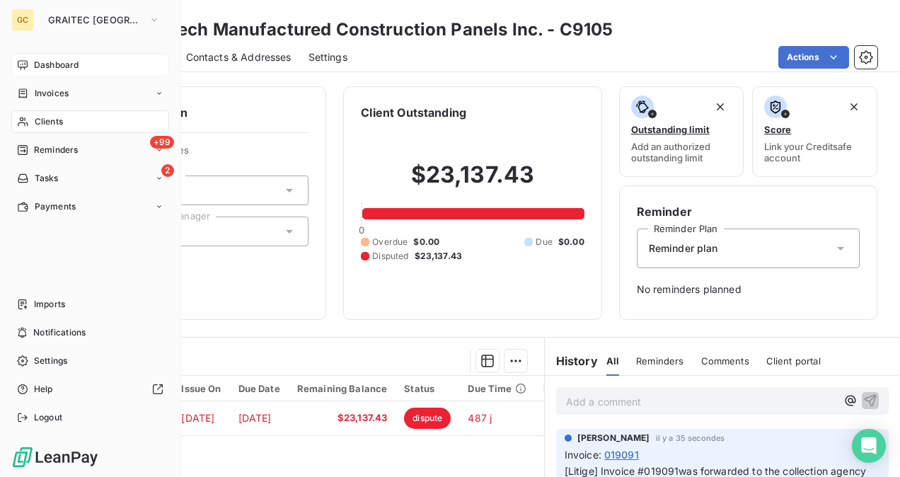
click at [49, 71] on span "Dashboard" at bounding box center [56, 65] width 45 height 13
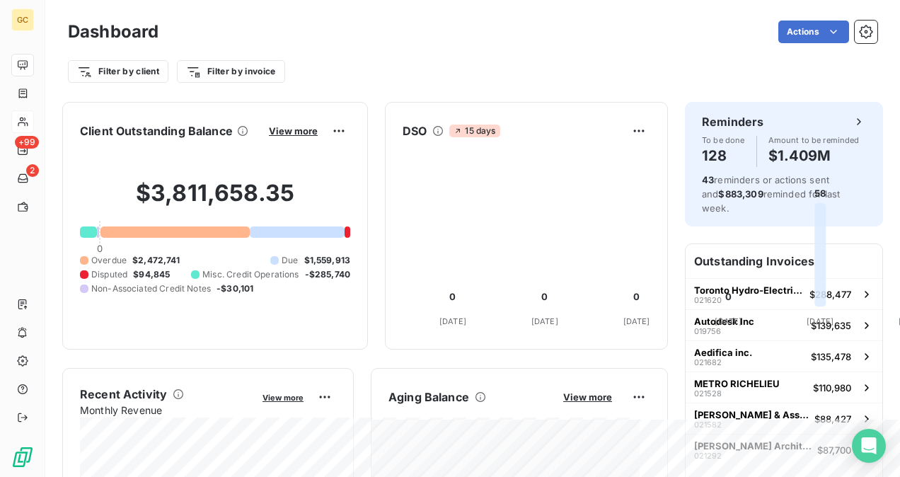
click at [350, 245] on div "$3,811,658.35 0 Overdue $2,472,741 Due $1,559,913 Disputed $94,845 Misc. Credit…" at bounding box center [215, 237] width 270 height 190
click at [318, 134] on span "View more" at bounding box center [293, 130] width 49 height 11
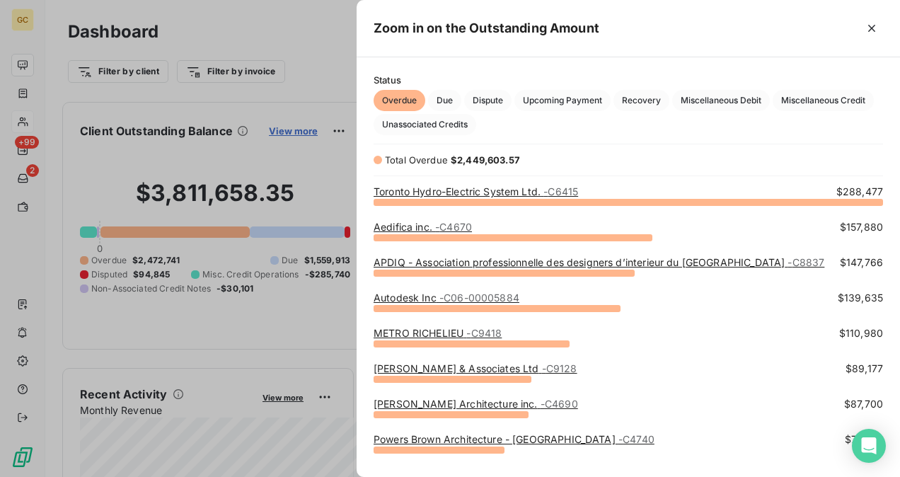
scroll to position [265, 532]
click at [490, 103] on span "Dispute" at bounding box center [487, 100] width 47 height 21
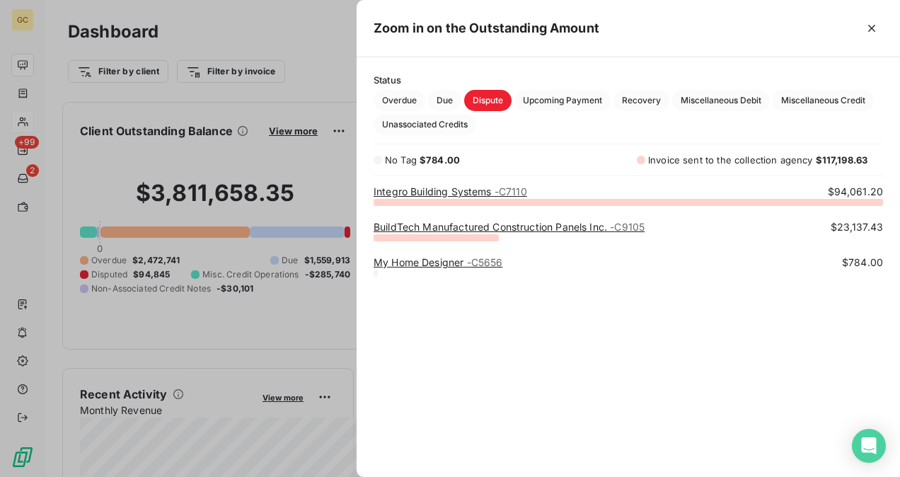
click at [227, 168] on div at bounding box center [450, 238] width 900 height 477
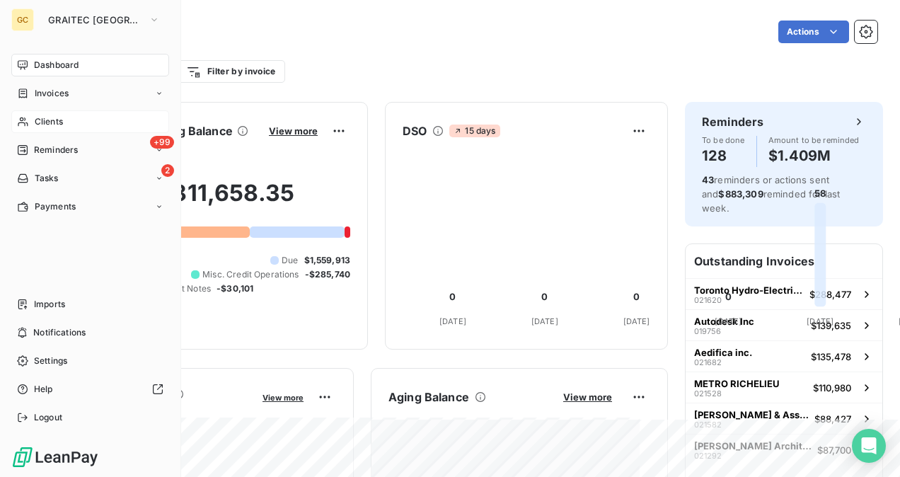
click at [46, 122] on span "Clients" at bounding box center [49, 121] width 28 height 13
